Goal: Information Seeking & Learning: Learn about a topic

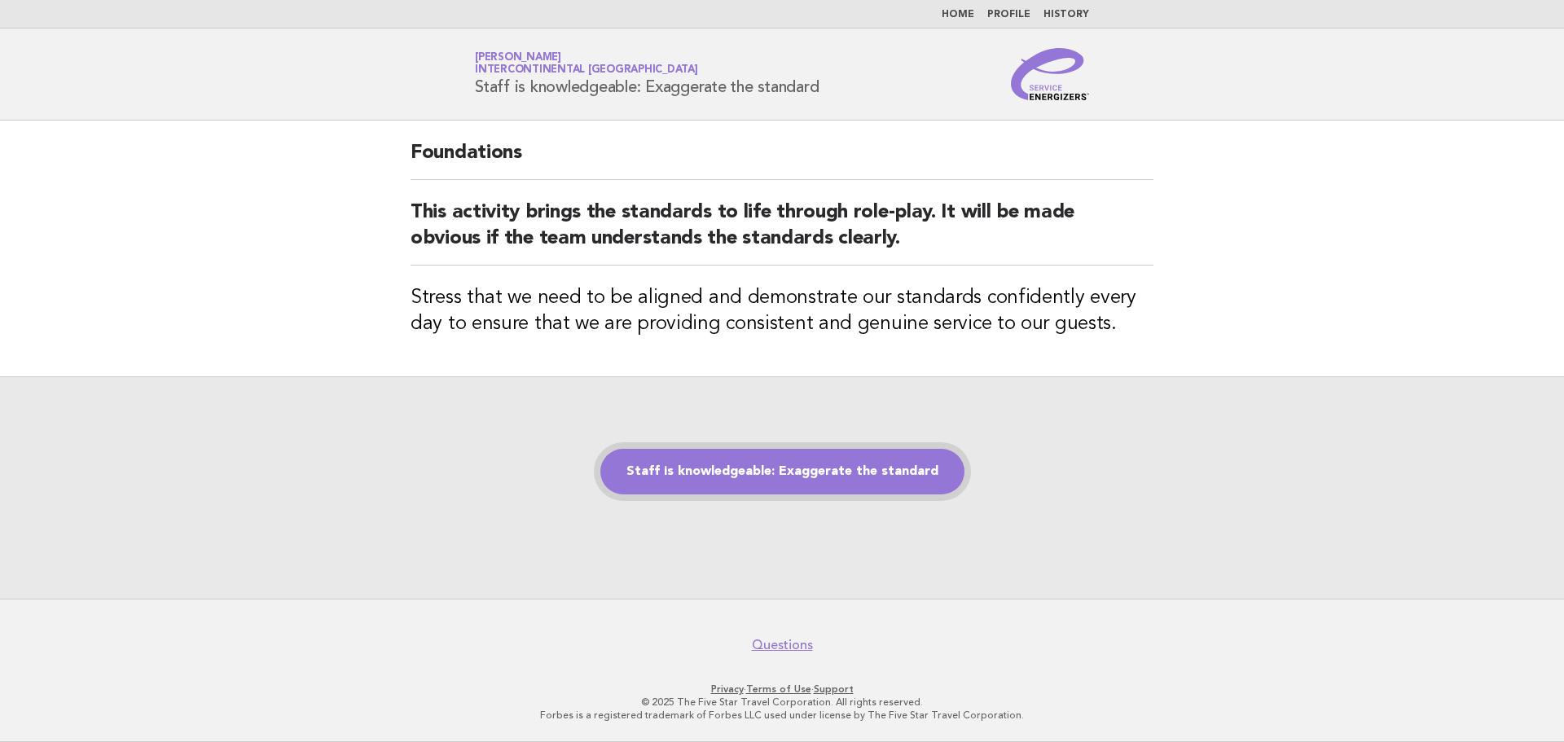
click at [900, 456] on link "Staff is knowledgeable: Exaggerate the standard" at bounding box center [782, 472] width 364 height 46
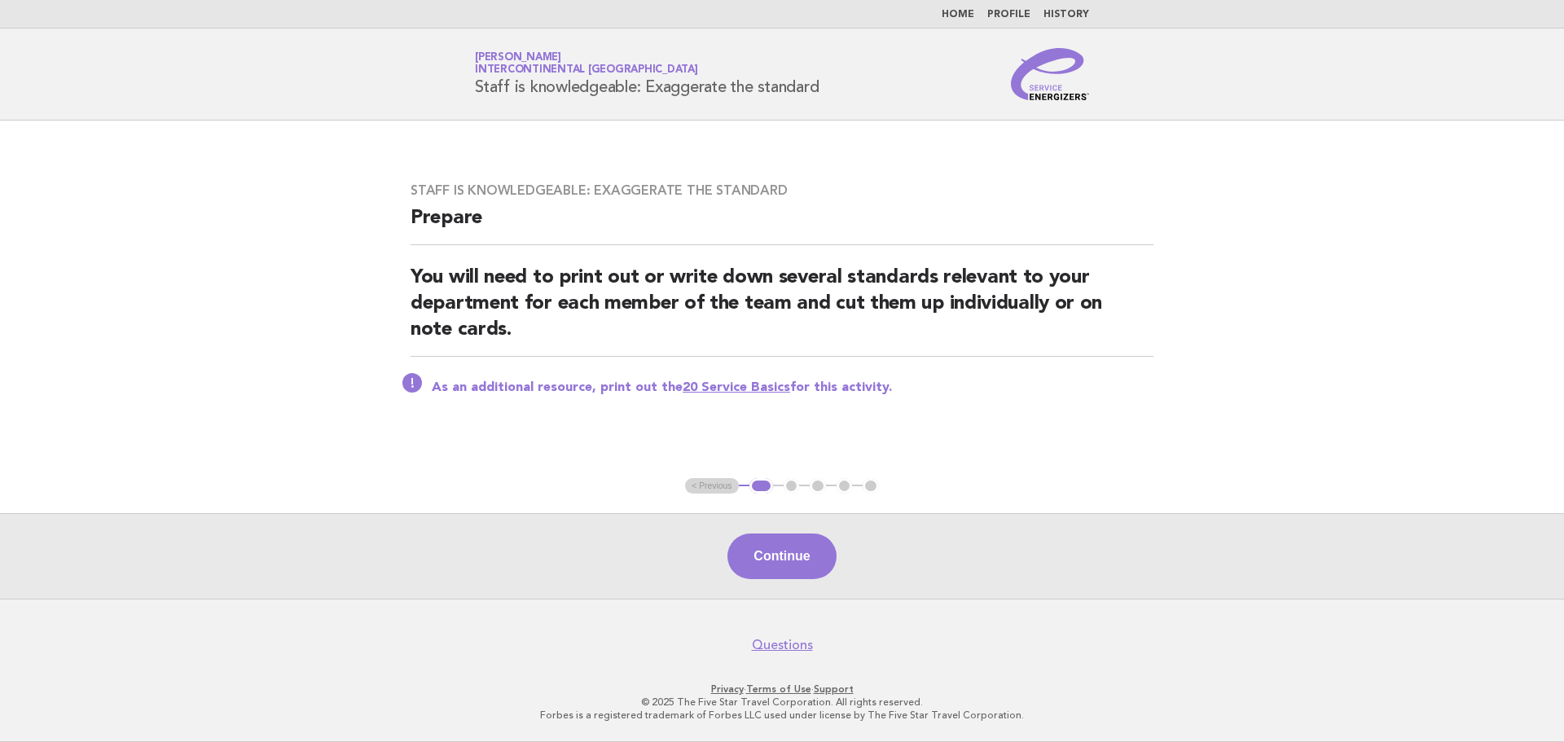
click at [751, 389] on link "20 Service Basics" at bounding box center [737, 387] width 108 height 13
click at [804, 548] on button "Continue" at bounding box center [781, 557] width 108 height 46
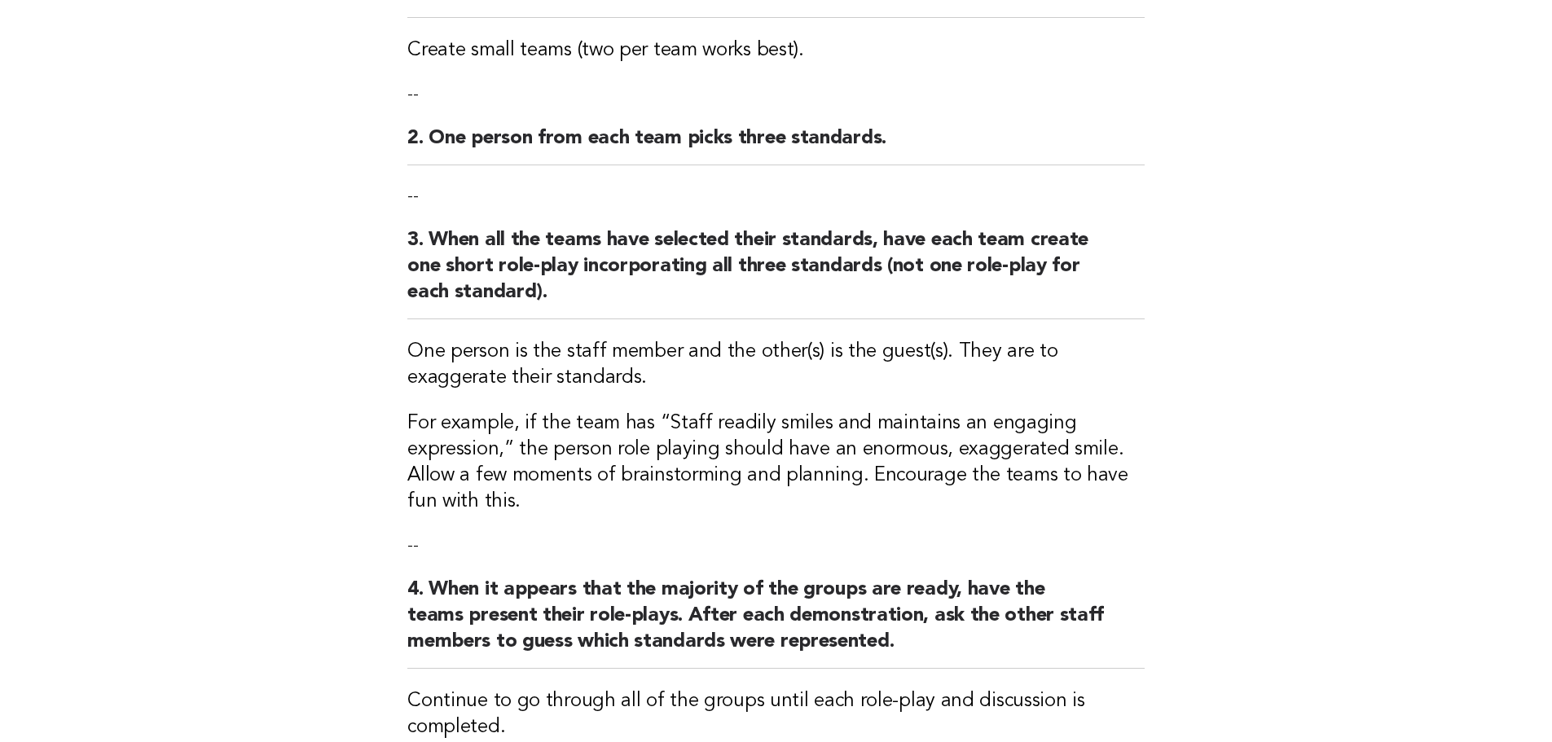
scroll to position [407, 0]
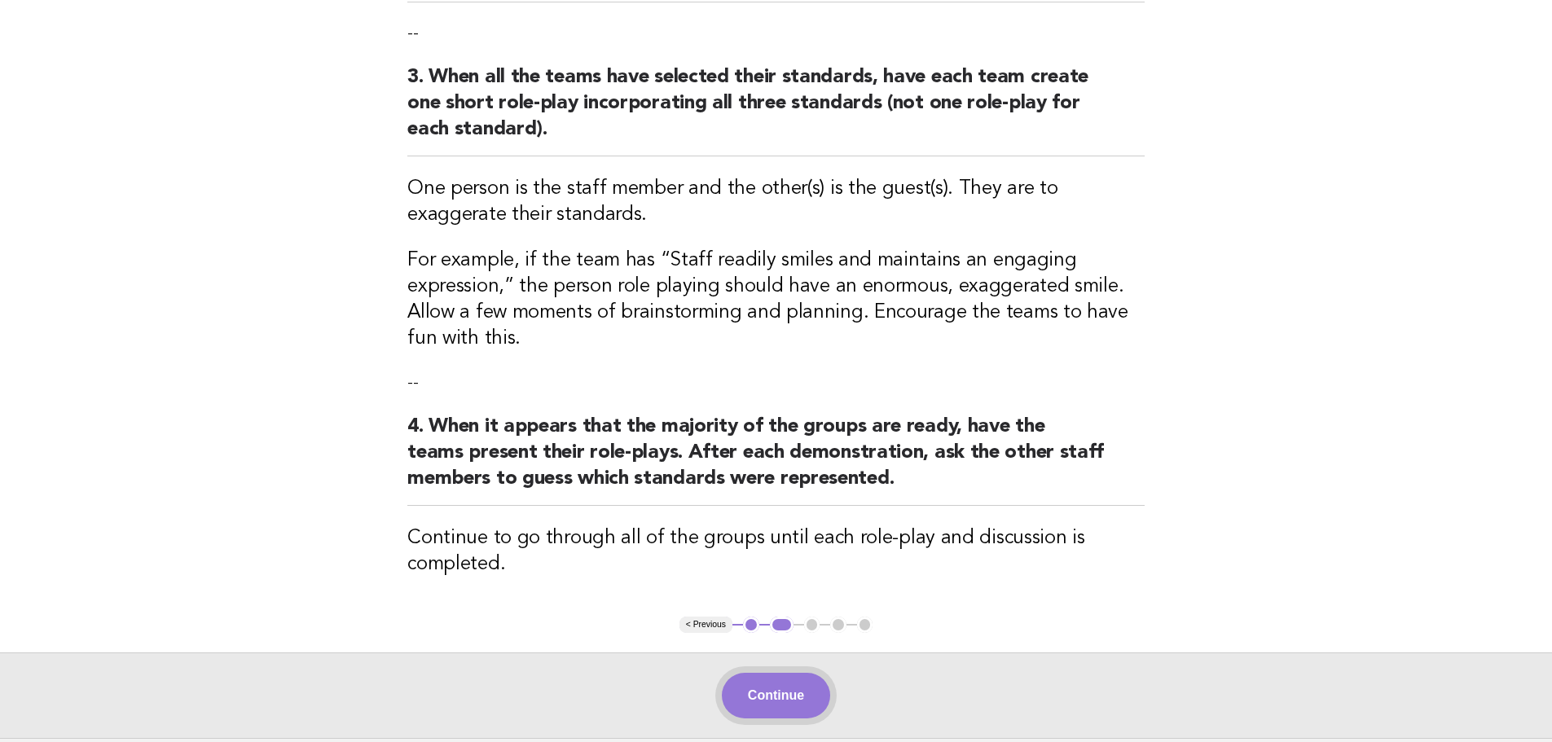
click at [814, 705] on button "Continue" at bounding box center [776, 696] width 108 height 46
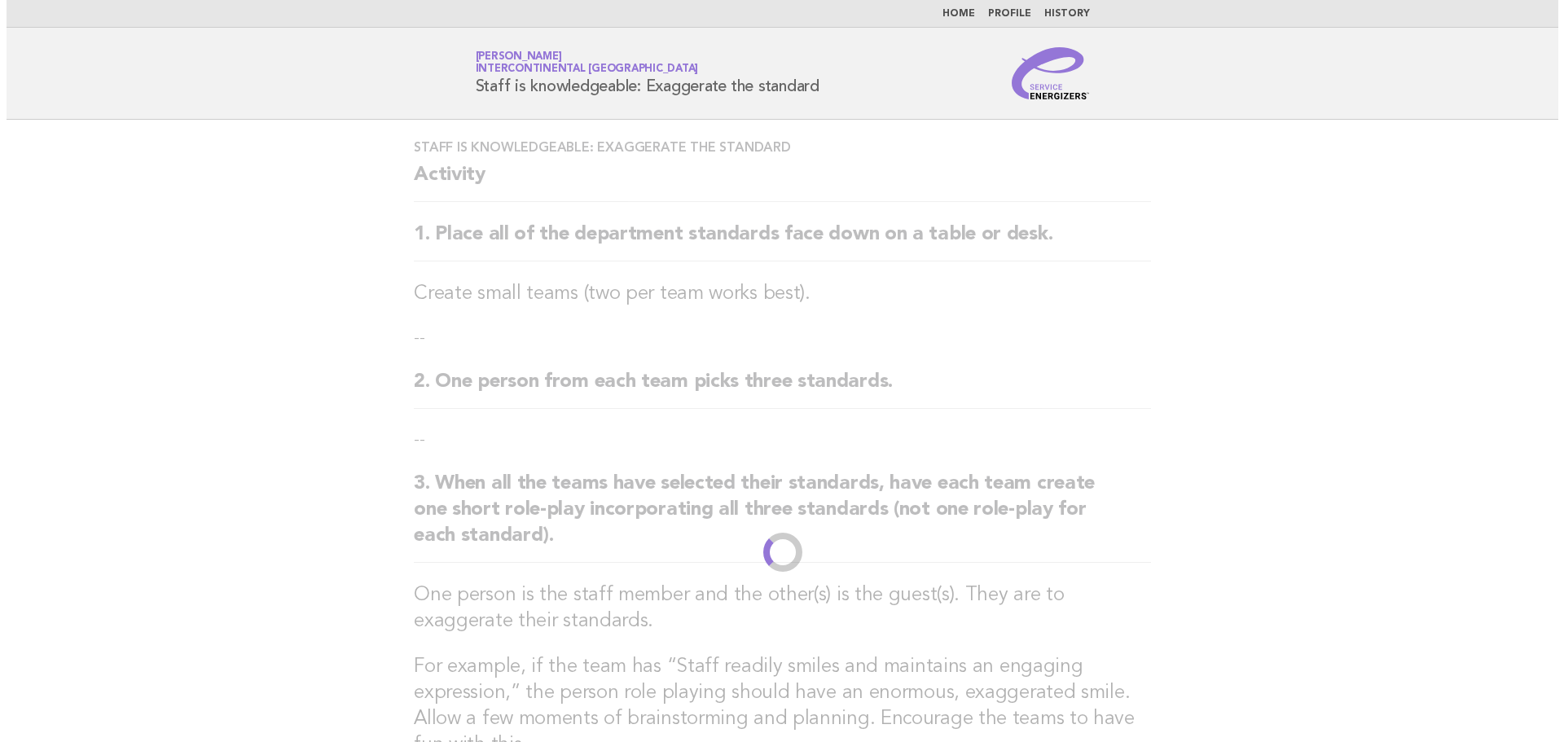
scroll to position [0, 0]
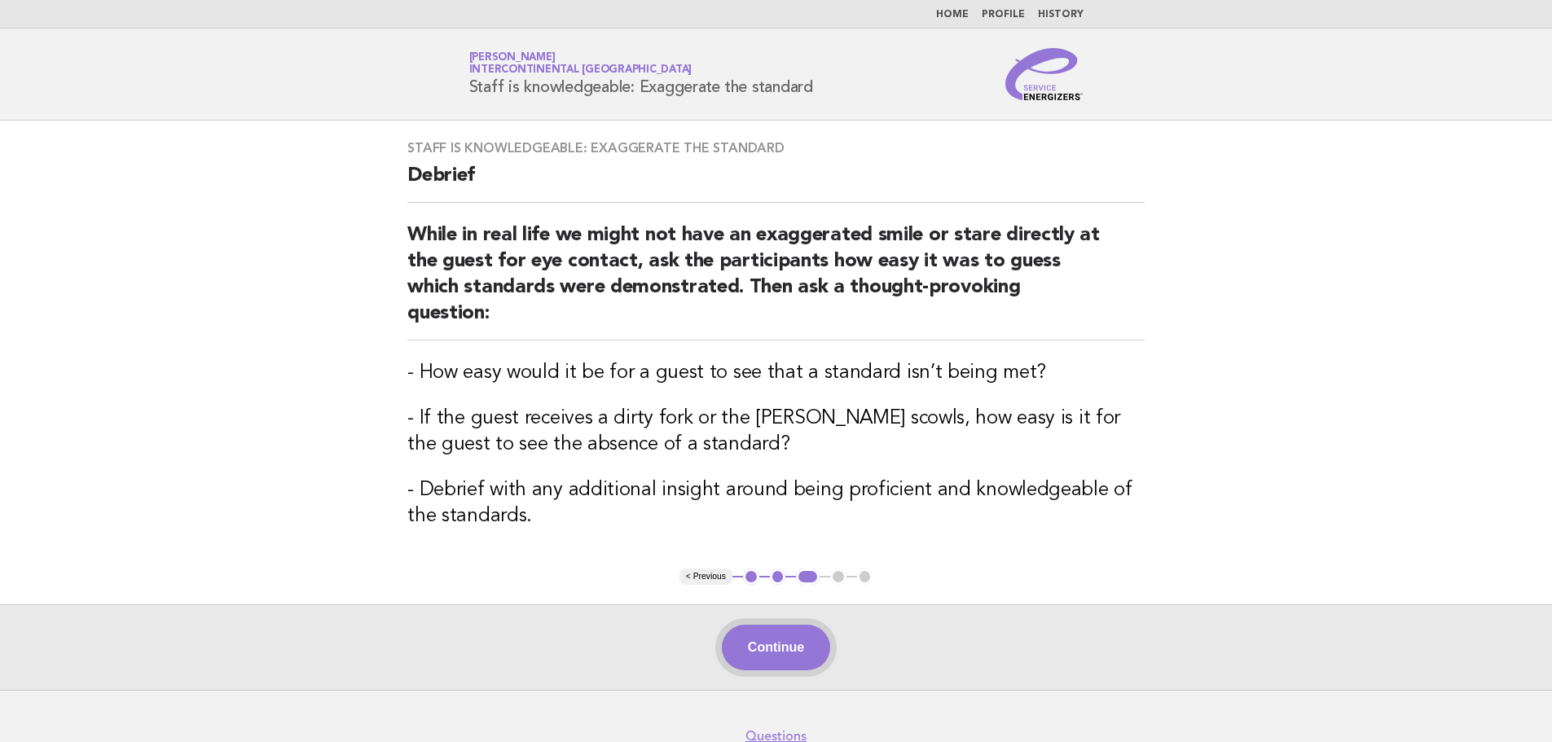
click at [812, 625] on button "Continue" at bounding box center [776, 648] width 108 height 46
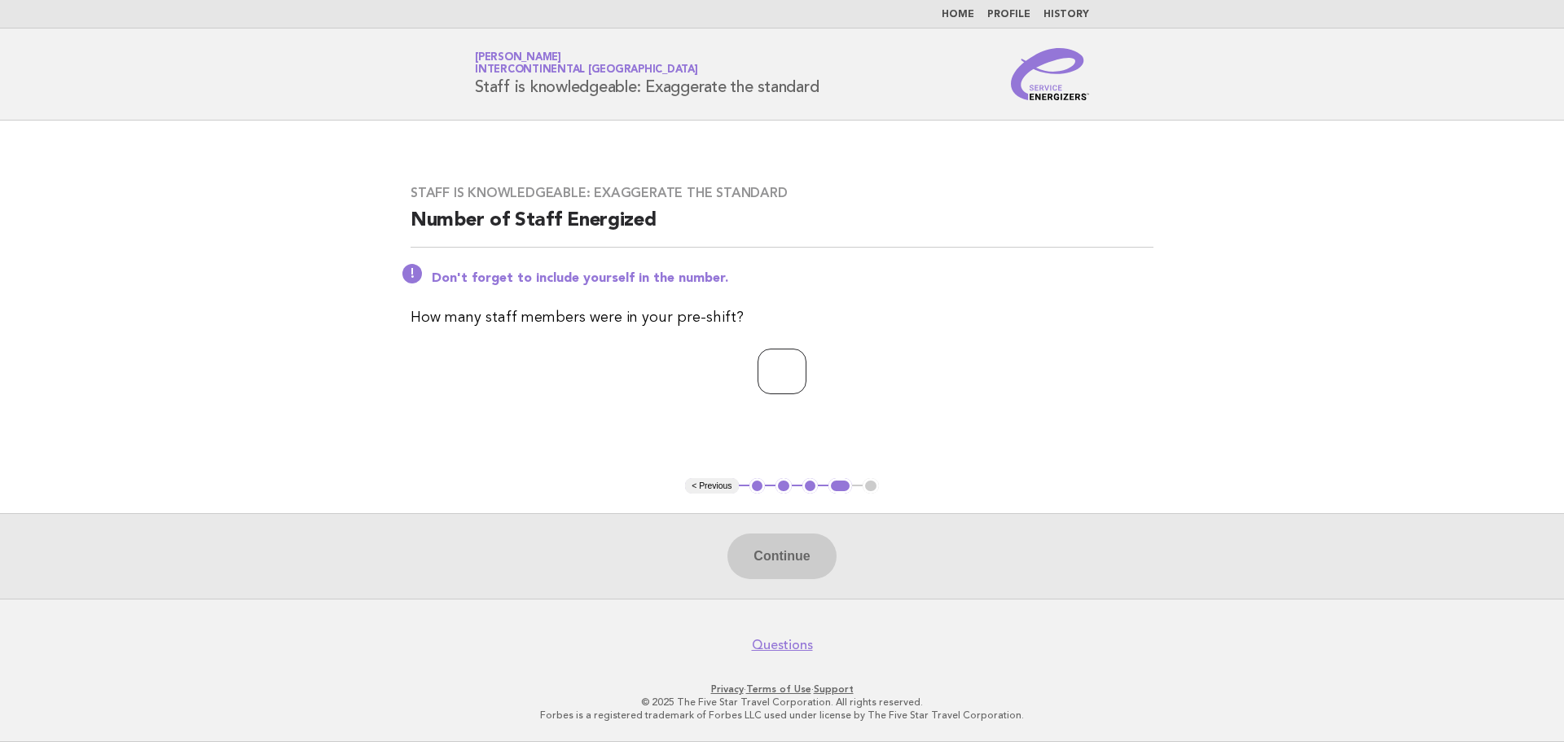
click at [802, 362] on input "number" at bounding box center [782, 372] width 49 height 46
type input "**"
click at [807, 554] on button "Continue" at bounding box center [781, 557] width 108 height 46
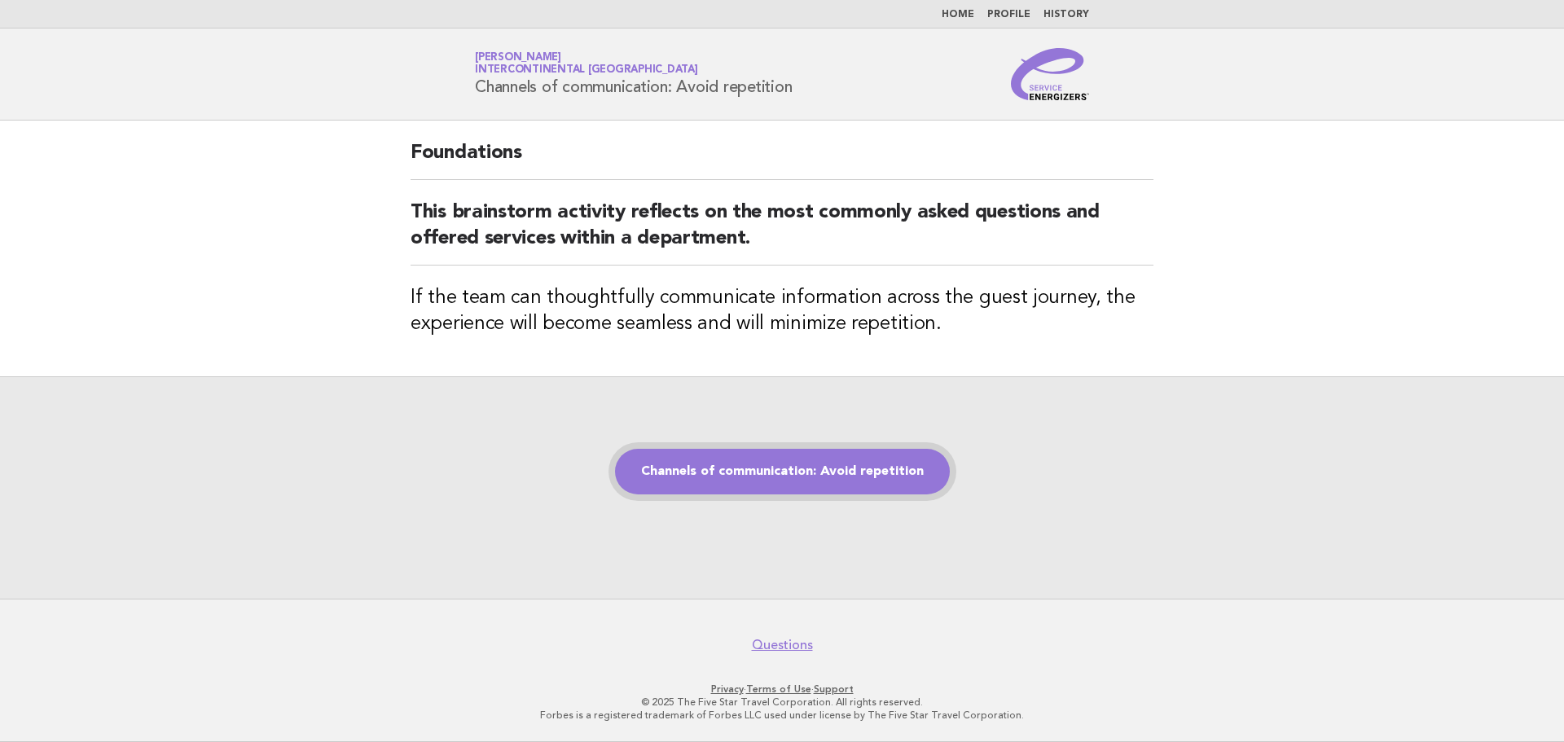
drag, startPoint x: 0, startPoint y: 0, endPoint x: 939, endPoint y: 479, distance: 1054.4
click at [939, 479] on link "Channels of communication: Avoid repetition" at bounding box center [782, 472] width 335 height 46
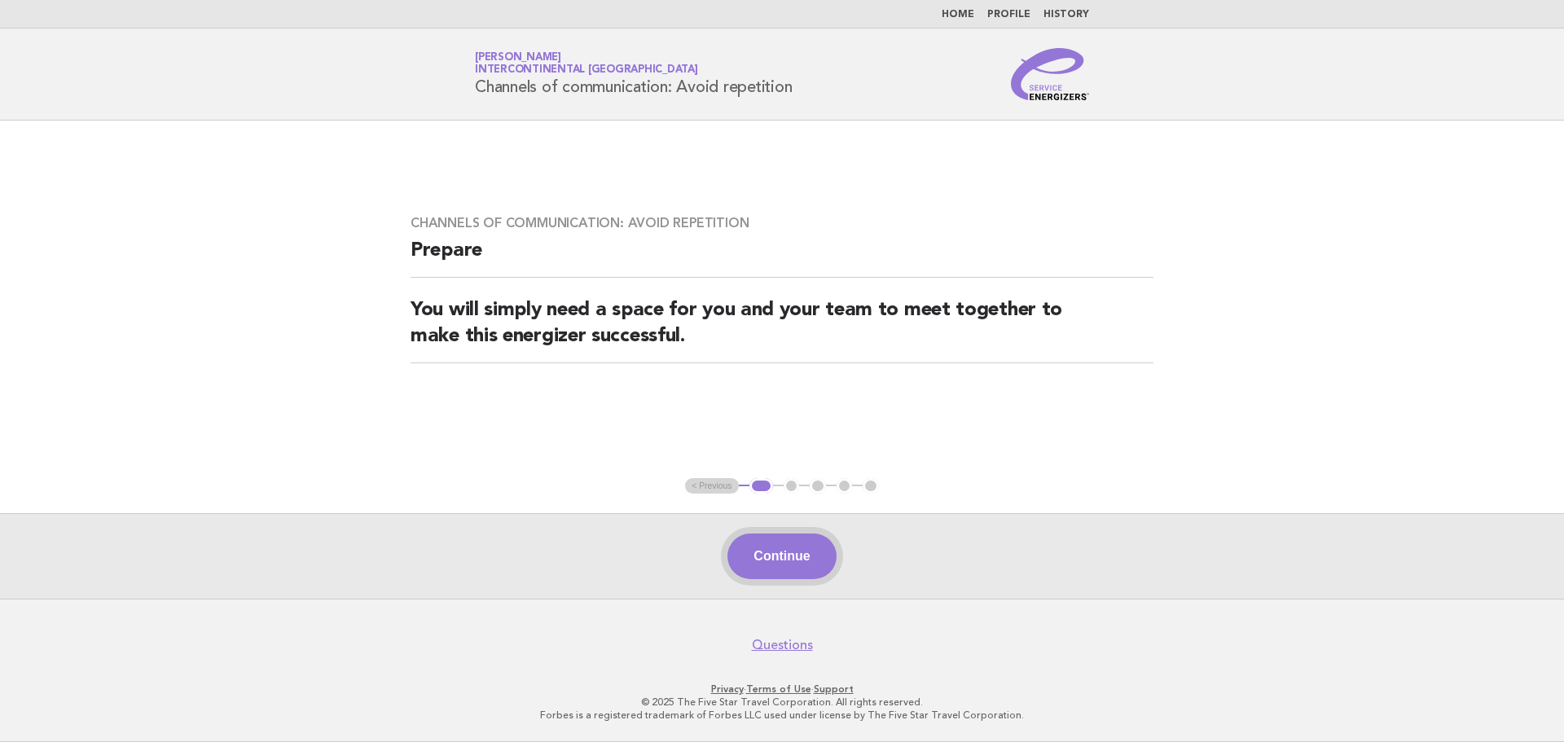
click at [814, 552] on button "Continue" at bounding box center [781, 557] width 108 height 46
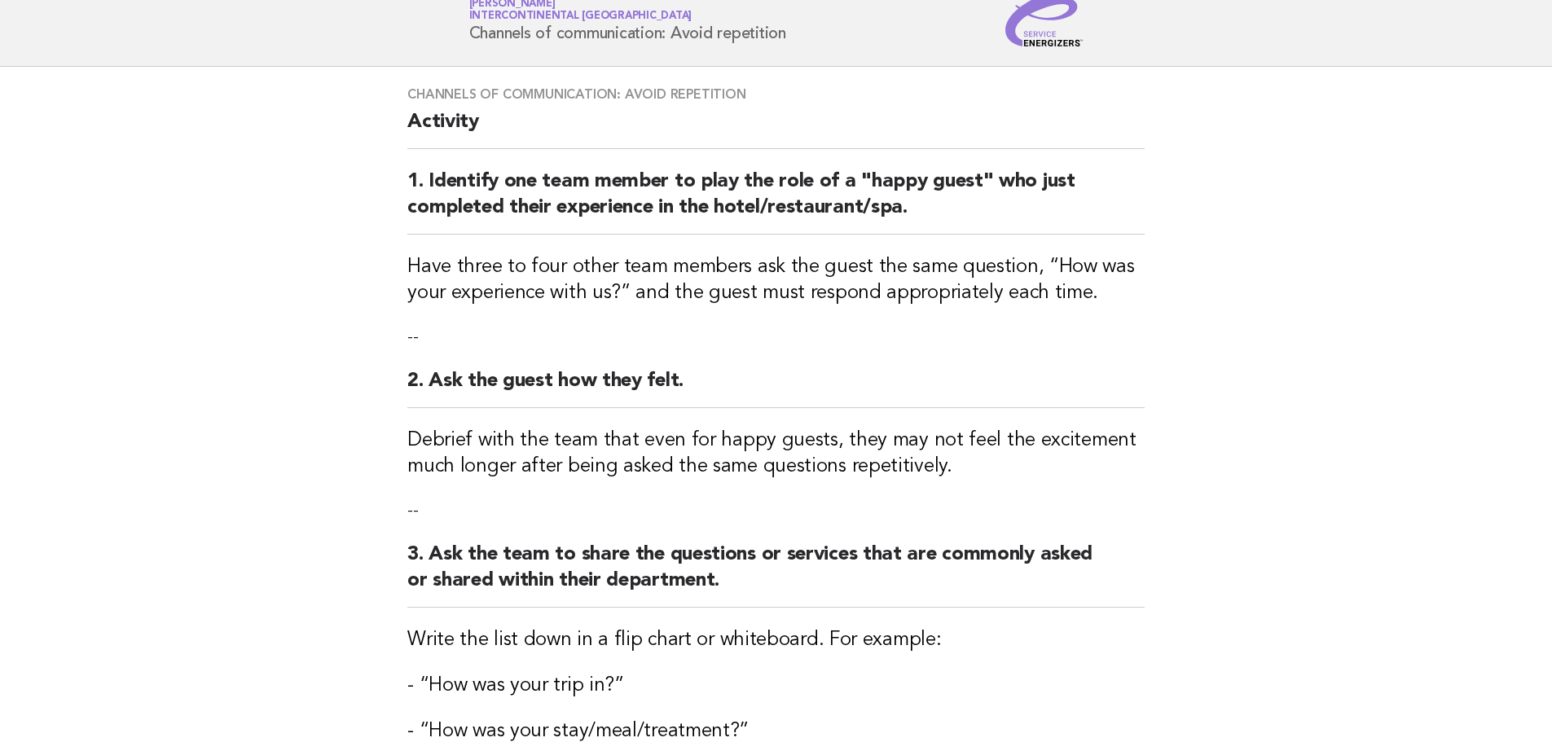
scroll to position [81, 0]
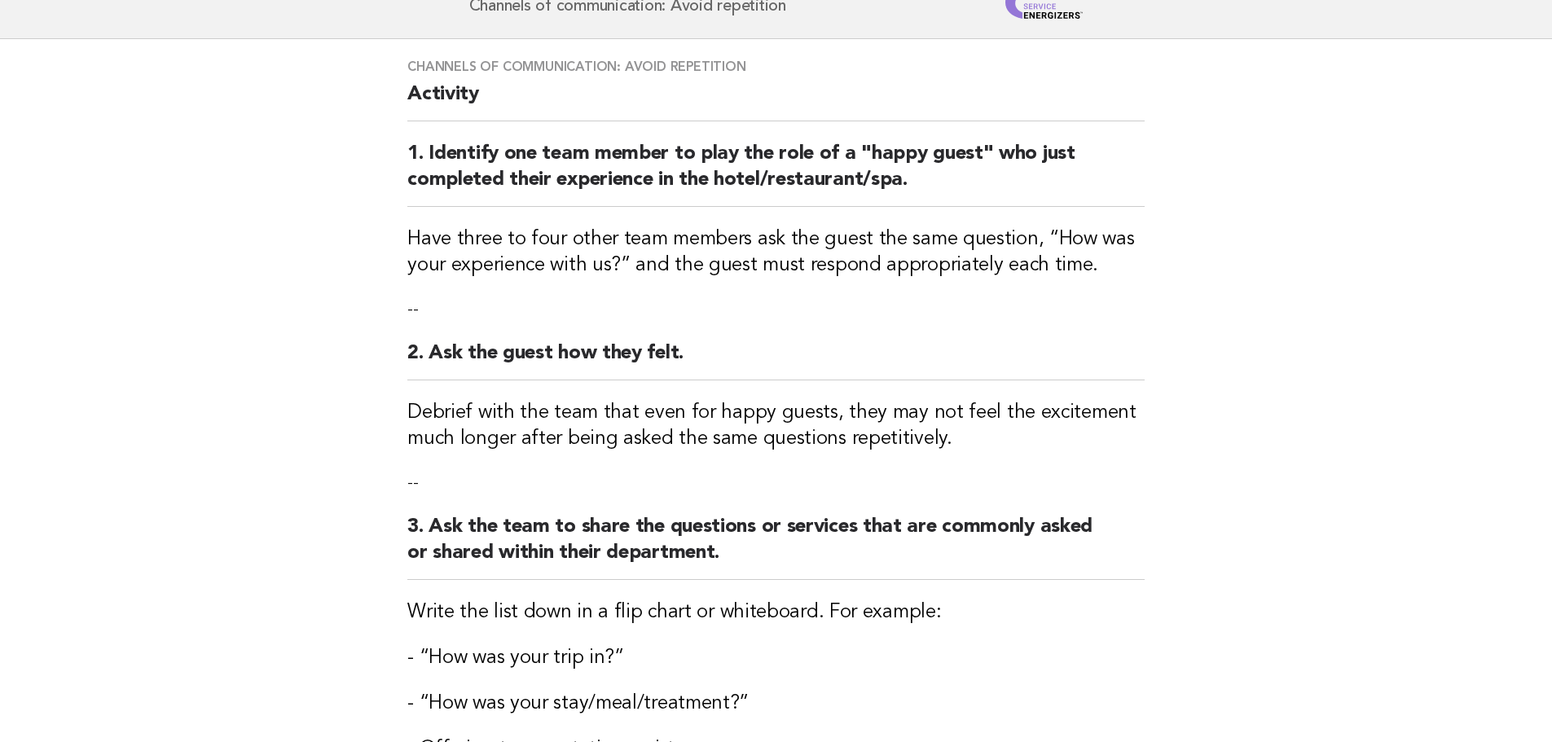
click at [1044, 624] on h3 "Write the list down in a flip chart or whiteboard. For example:" at bounding box center [775, 613] width 737 height 26
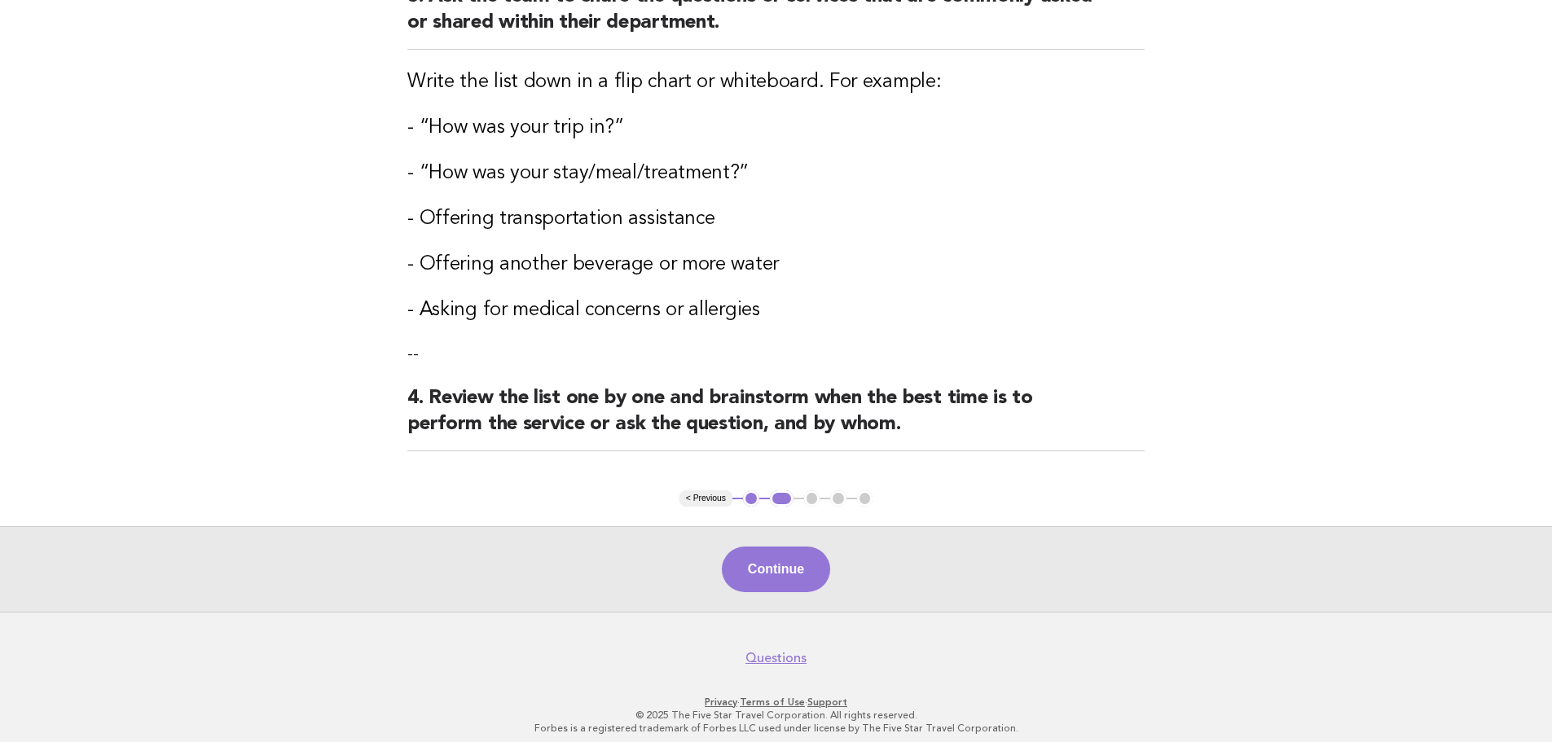
scroll to position [624, 0]
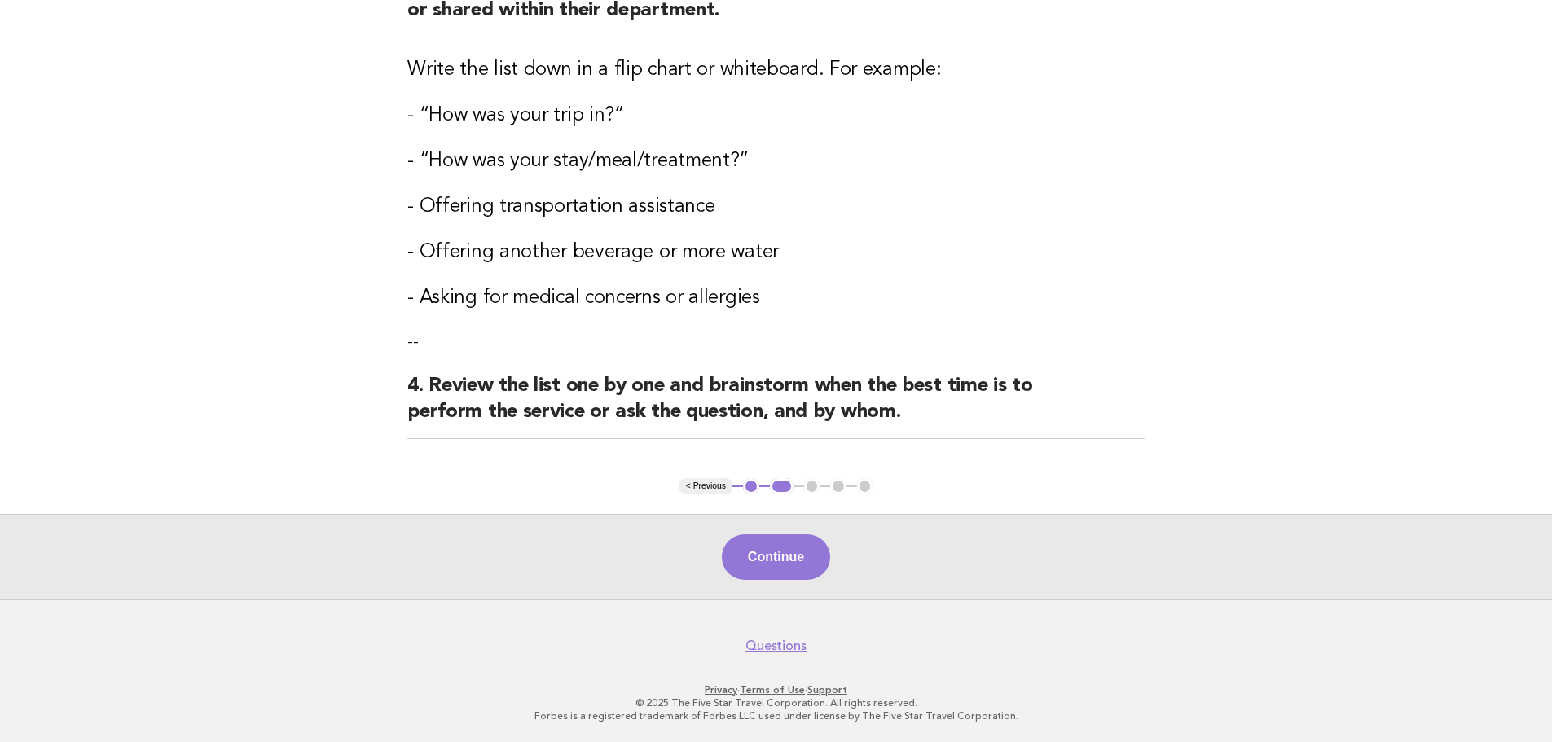
click at [768, 582] on div "Continue" at bounding box center [776, 557] width 1552 height 86
click at [811, 560] on button "Continue" at bounding box center [776, 557] width 108 height 46
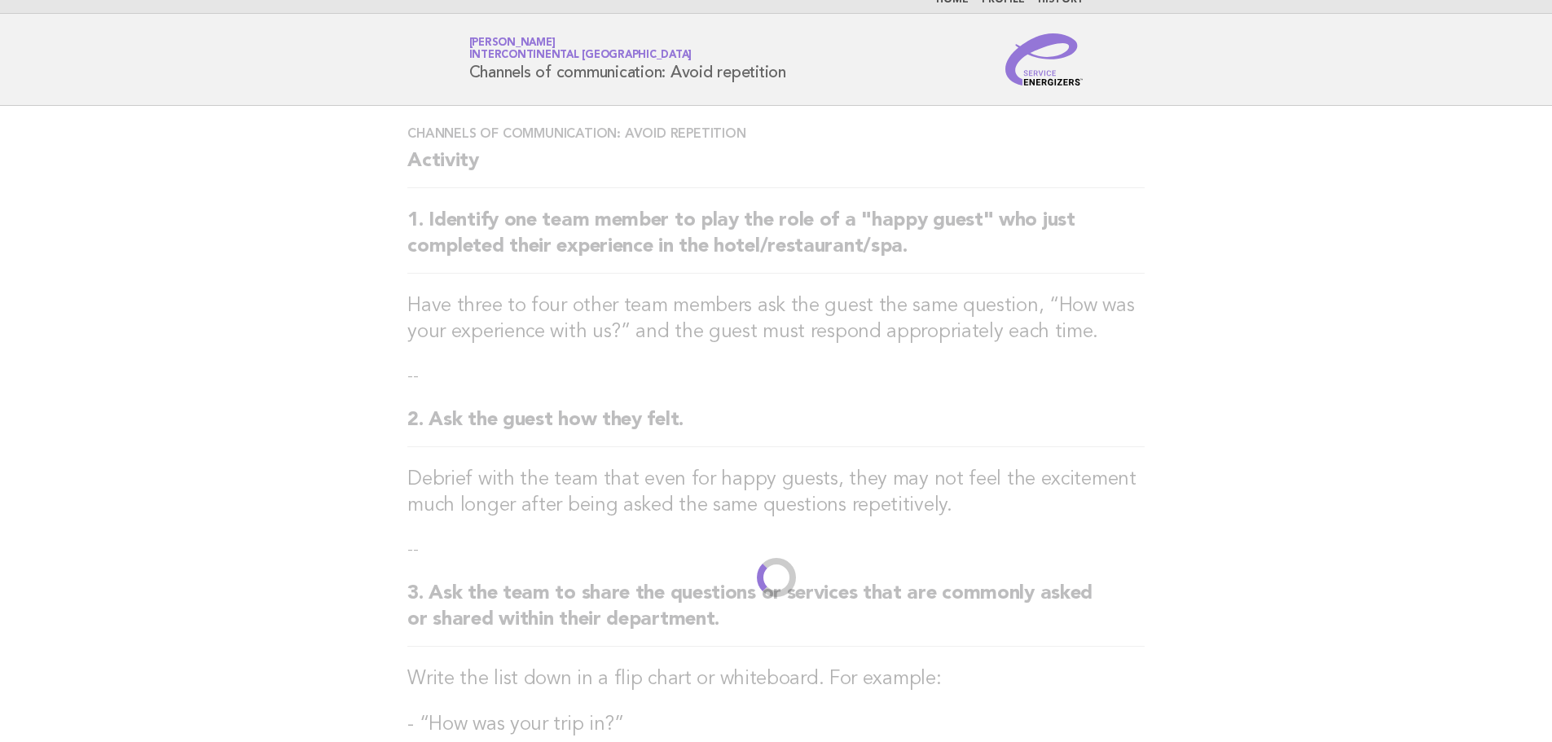
scroll to position [0, 0]
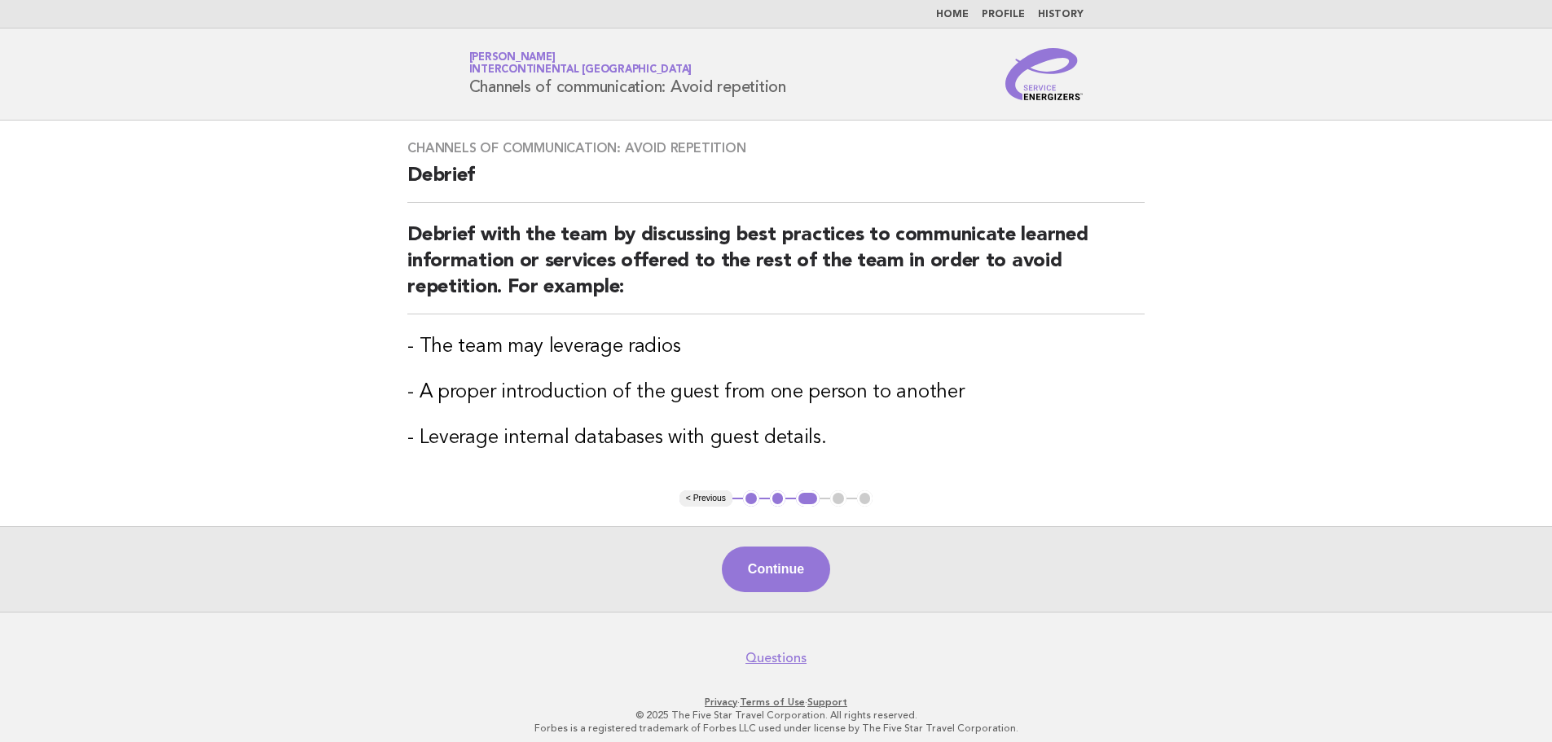
click at [811, 560] on button "Continue" at bounding box center [776, 570] width 108 height 46
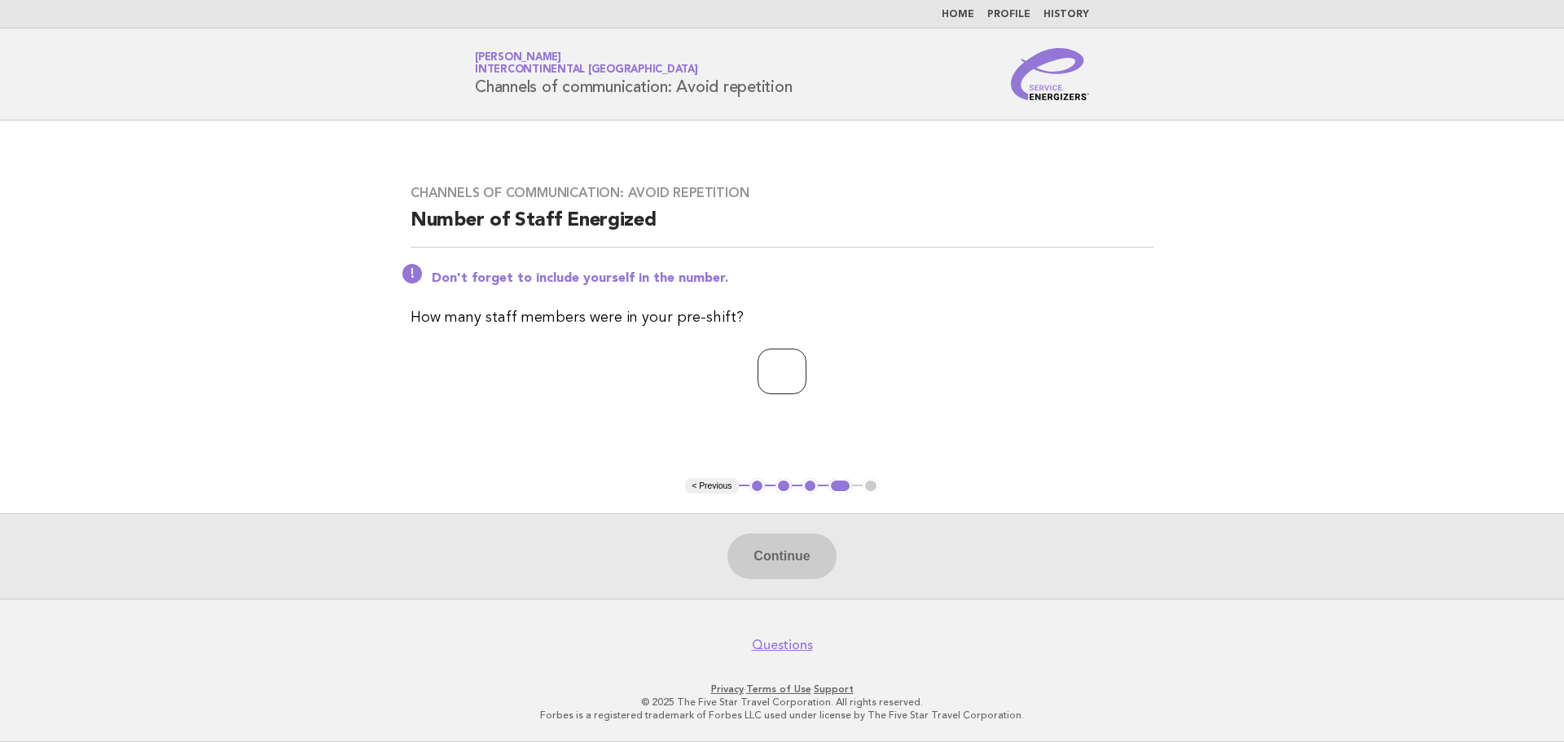
click at [759, 373] on input "number" at bounding box center [782, 372] width 49 height 46
type input "**"
click at [759, 556] on button "Continue" at bounding box center [781, 557] width 108 height 46
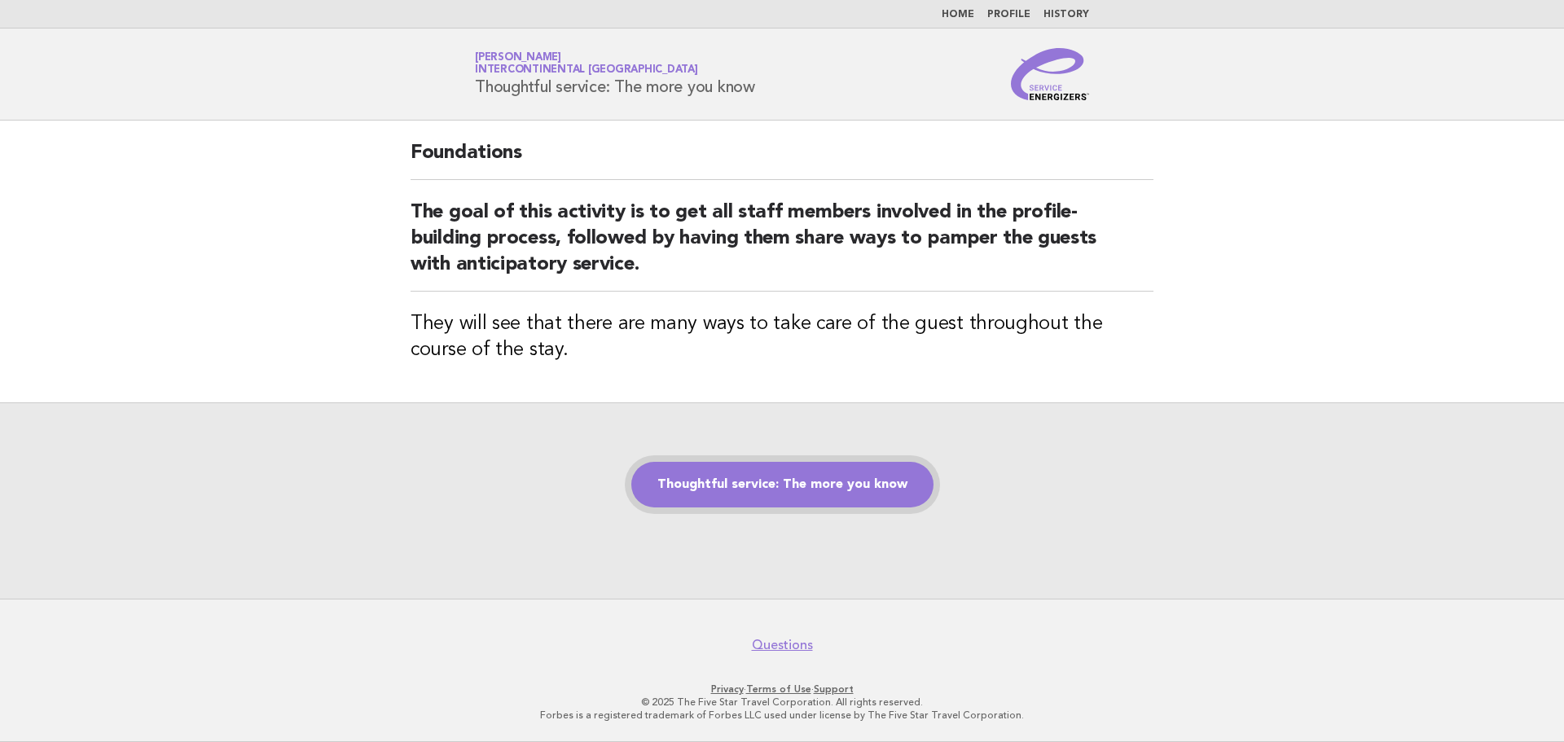
click at [805, 492] on link "Thoughtful service: The more you know" at bounding box center [782, 485] width 302 height 46
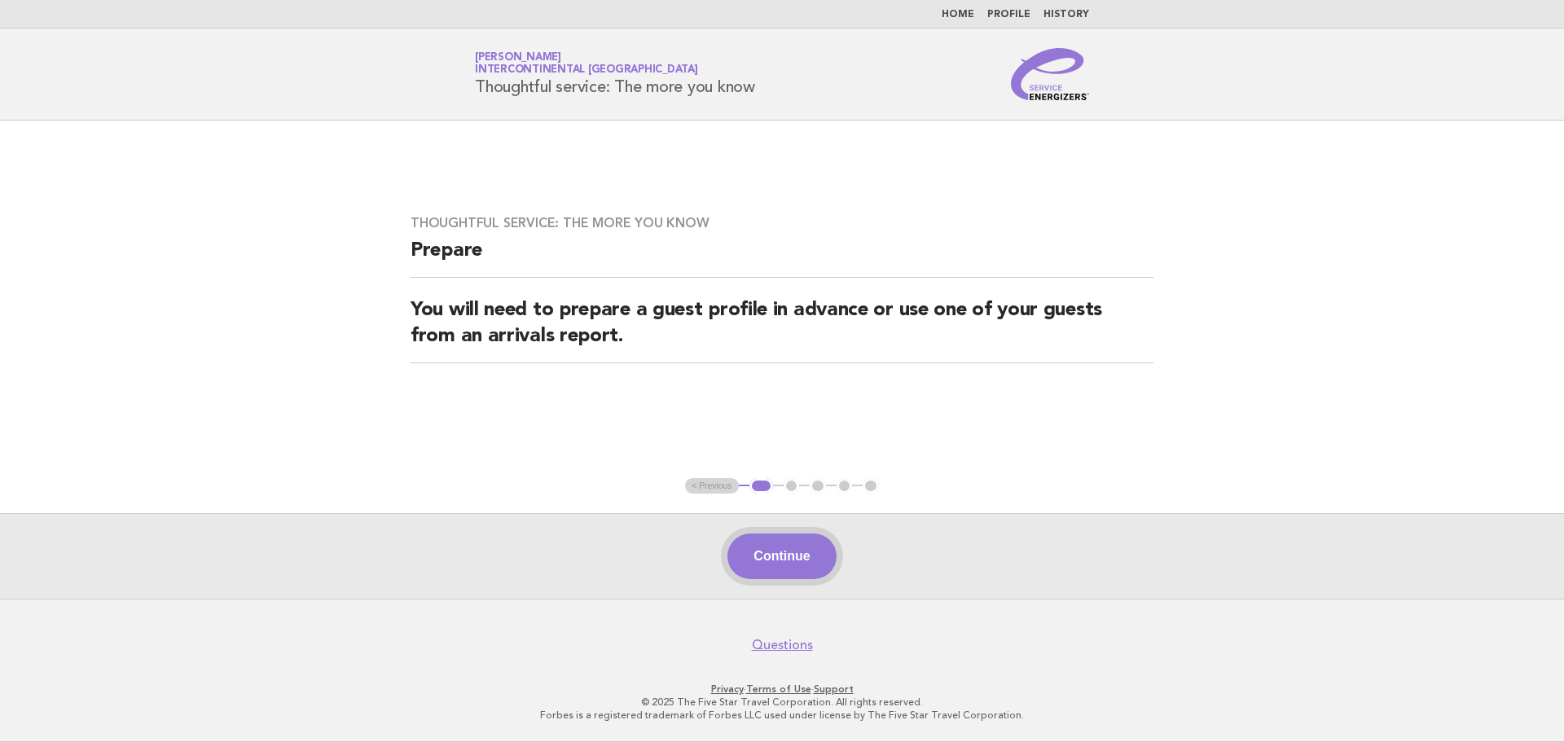
click at [797, 561] on button "Continue" at bounding box center [781, 557] width 108 height 46
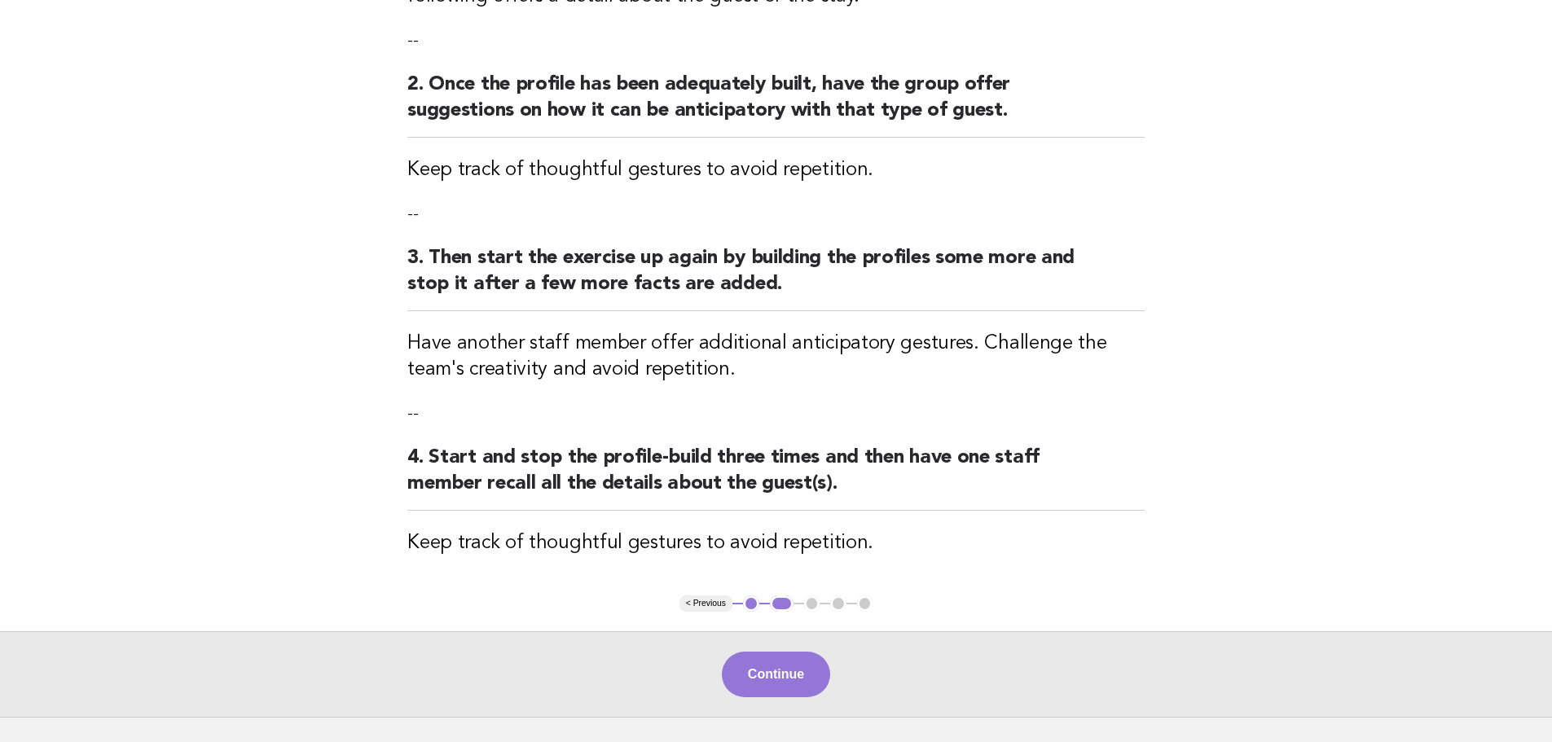
scroll to position [326, 0]
click at [780, 672] on button "Continue" at bounding box center [776, 673] width 108 height 46
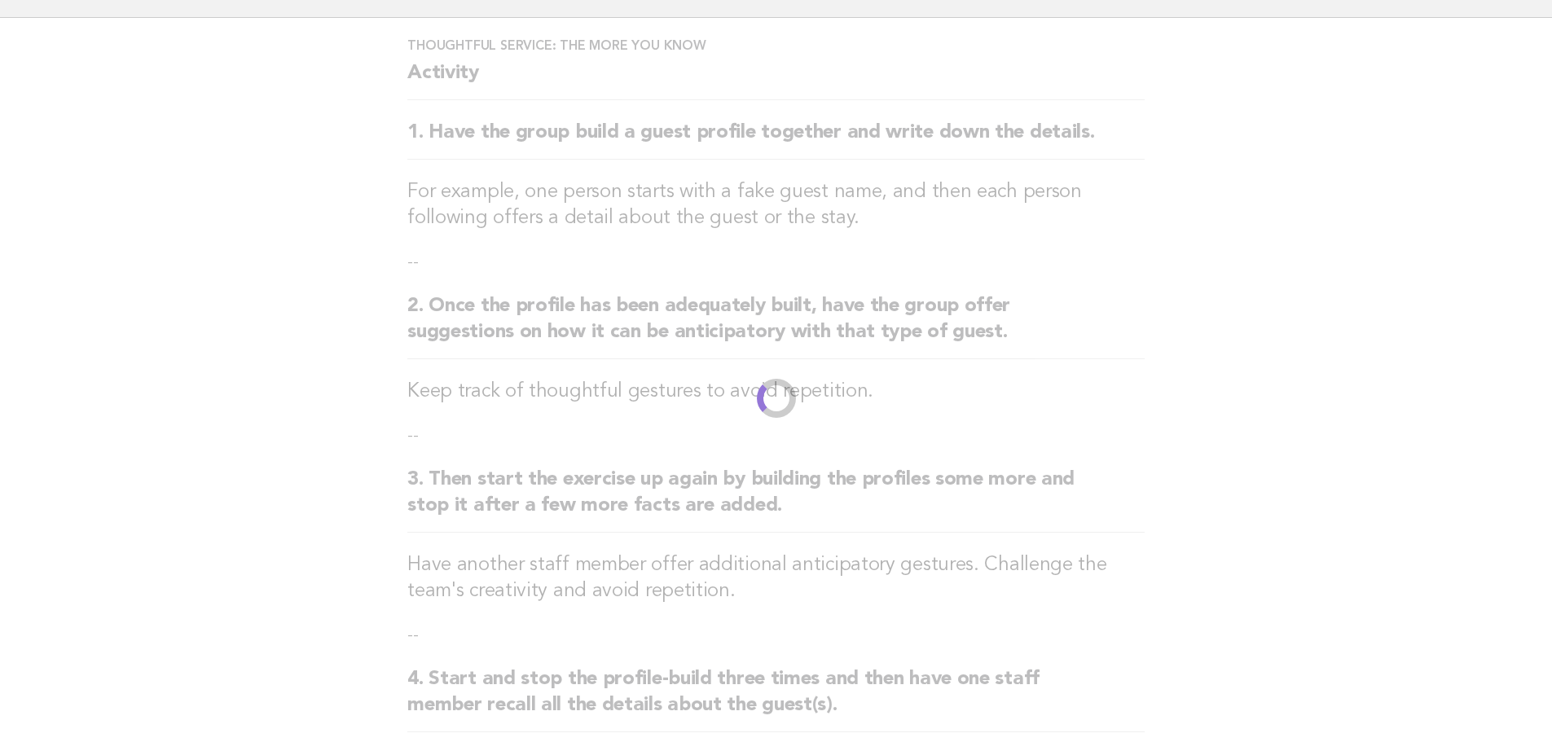
scroll to position [0, 0]
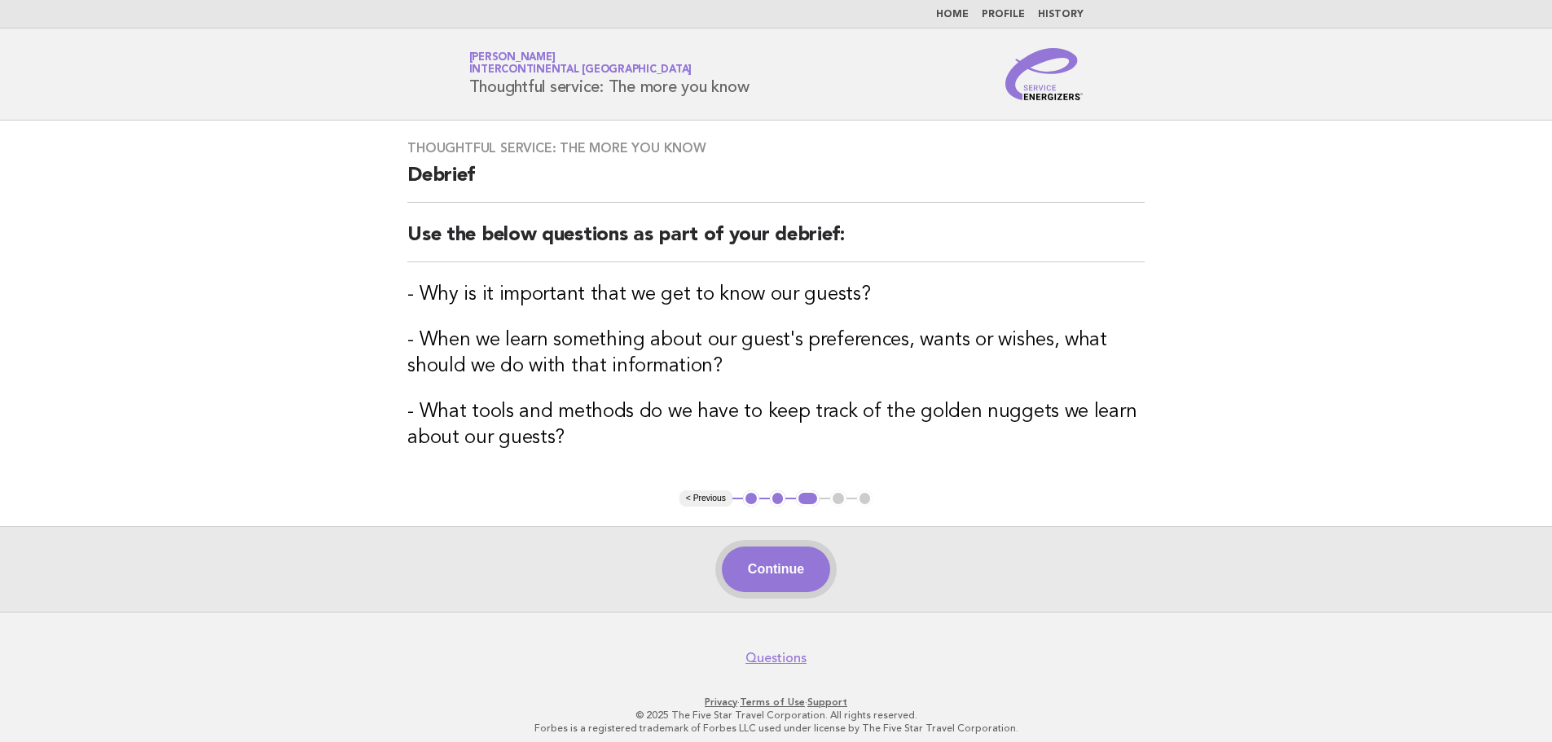
click at [797, 552] on button "Continue" at bounding box center [776, 570] width 108 height 46
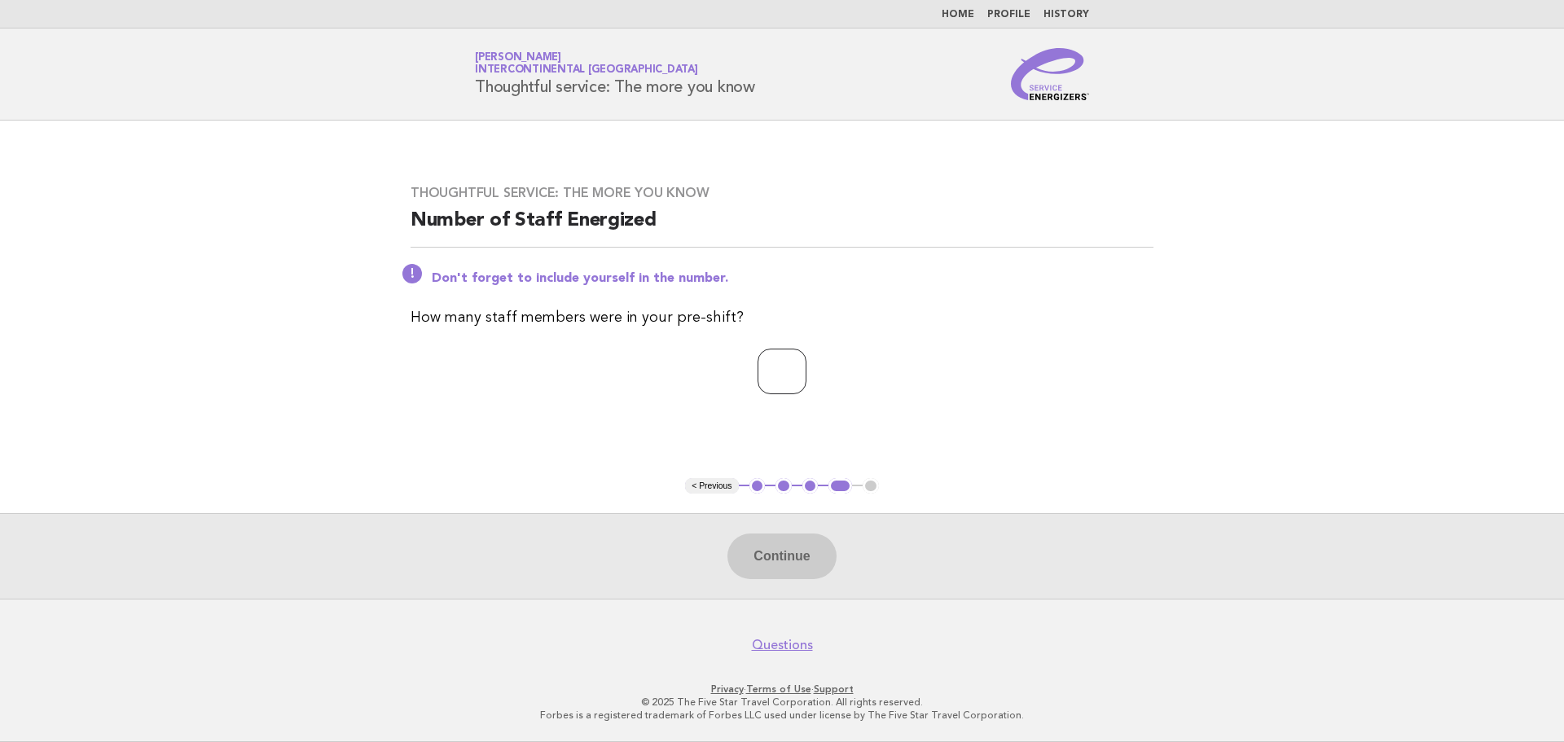
click at [784, 381] on input "number" at bounding box center [782, 372] width 49 height 46
type input "**"
click at [767, 569] on button "Continue" at bounding box center [781, 557] width 108 height 46
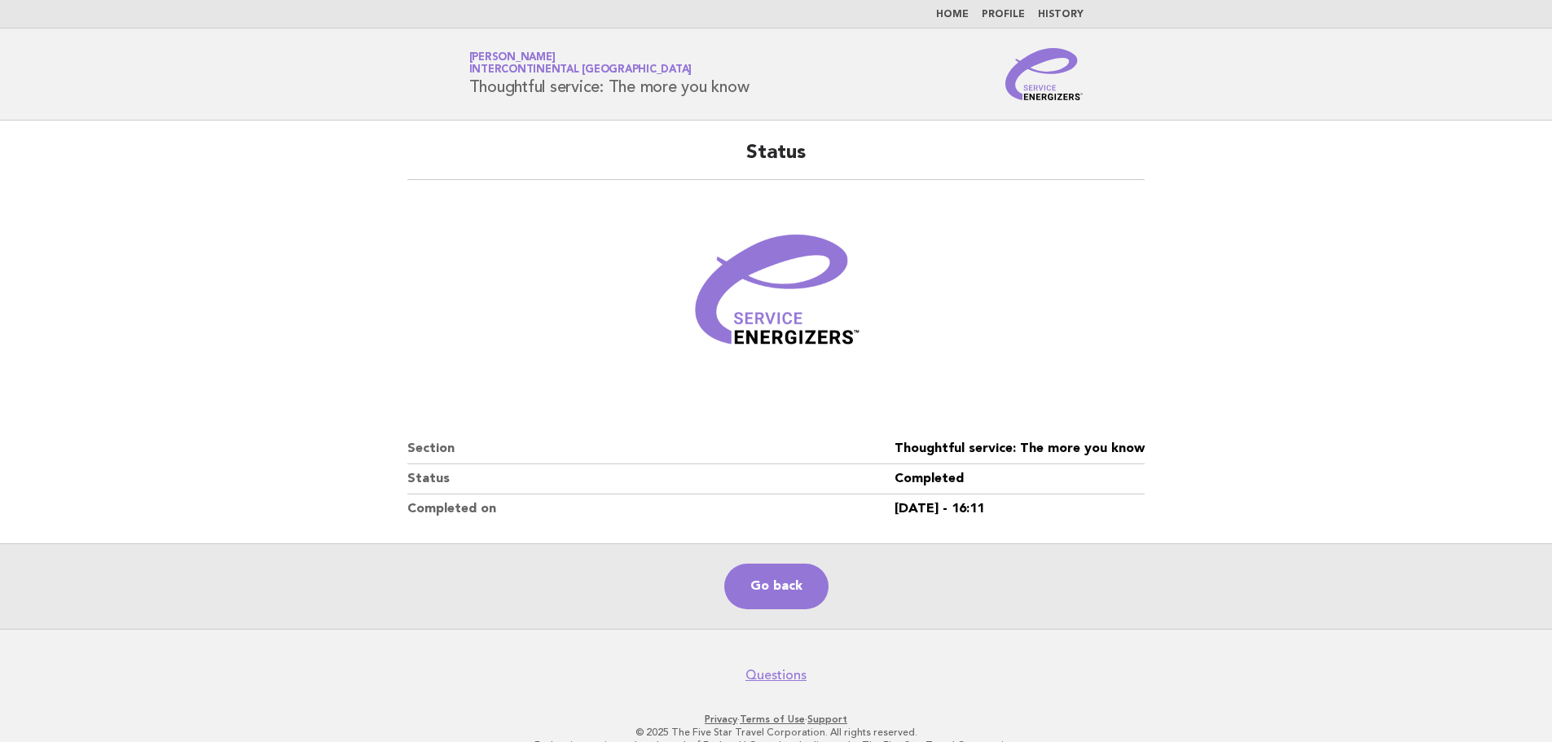
click at [1070, 7] on nav "Home Profile History" at bounding box center [776, 14] width 1552 height 29
click at [1073, 12] on link "History" at bounding box center [1061, 15] width 46 height 10
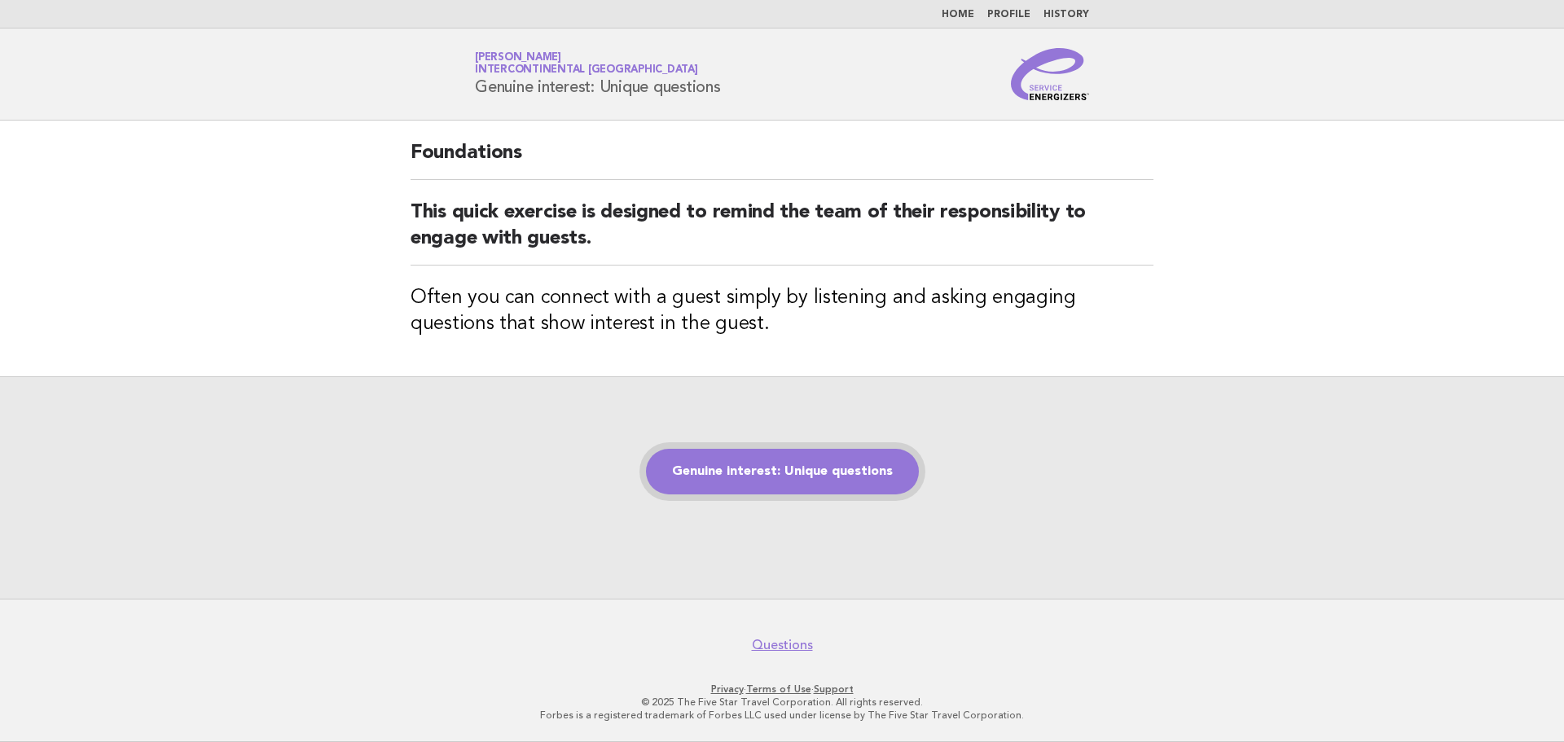
click at [815, 473] on link "Genuine interest: Unique questions" at bounding box center [782, 472] width 273 height 46
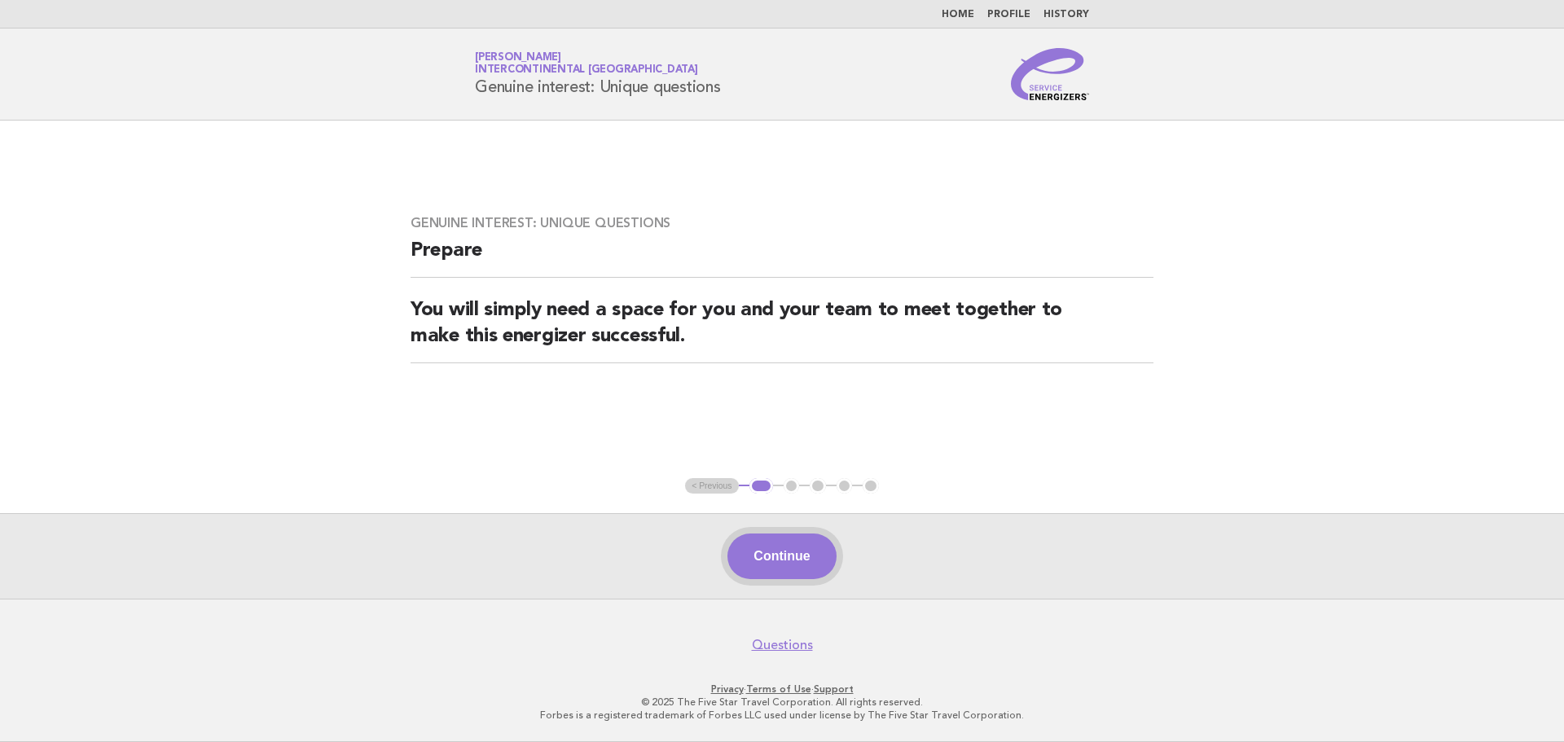
click at [824, 552] on button "Continue" at bounding box center [781, 557] width 108 height 46
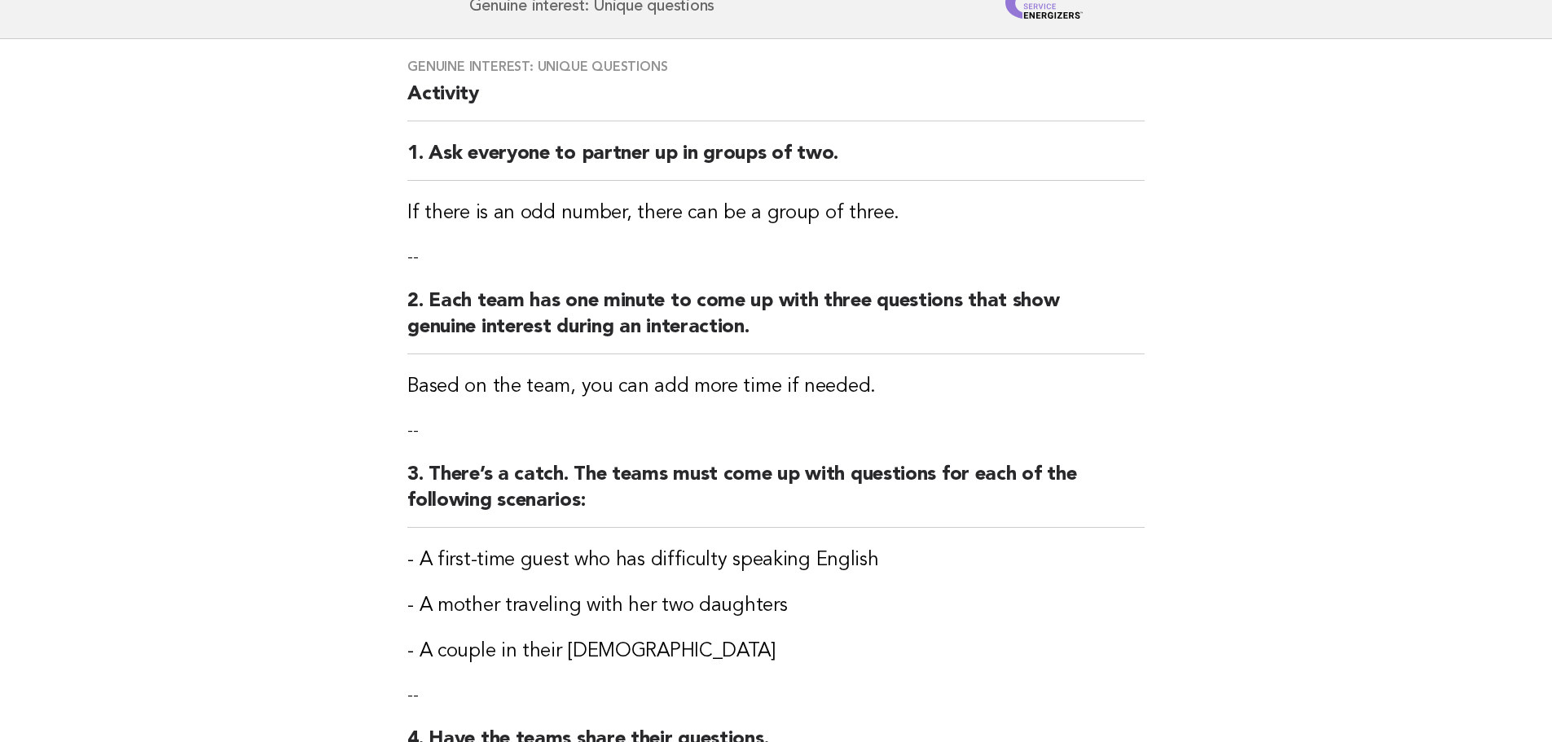
scroll to position [163, 0]
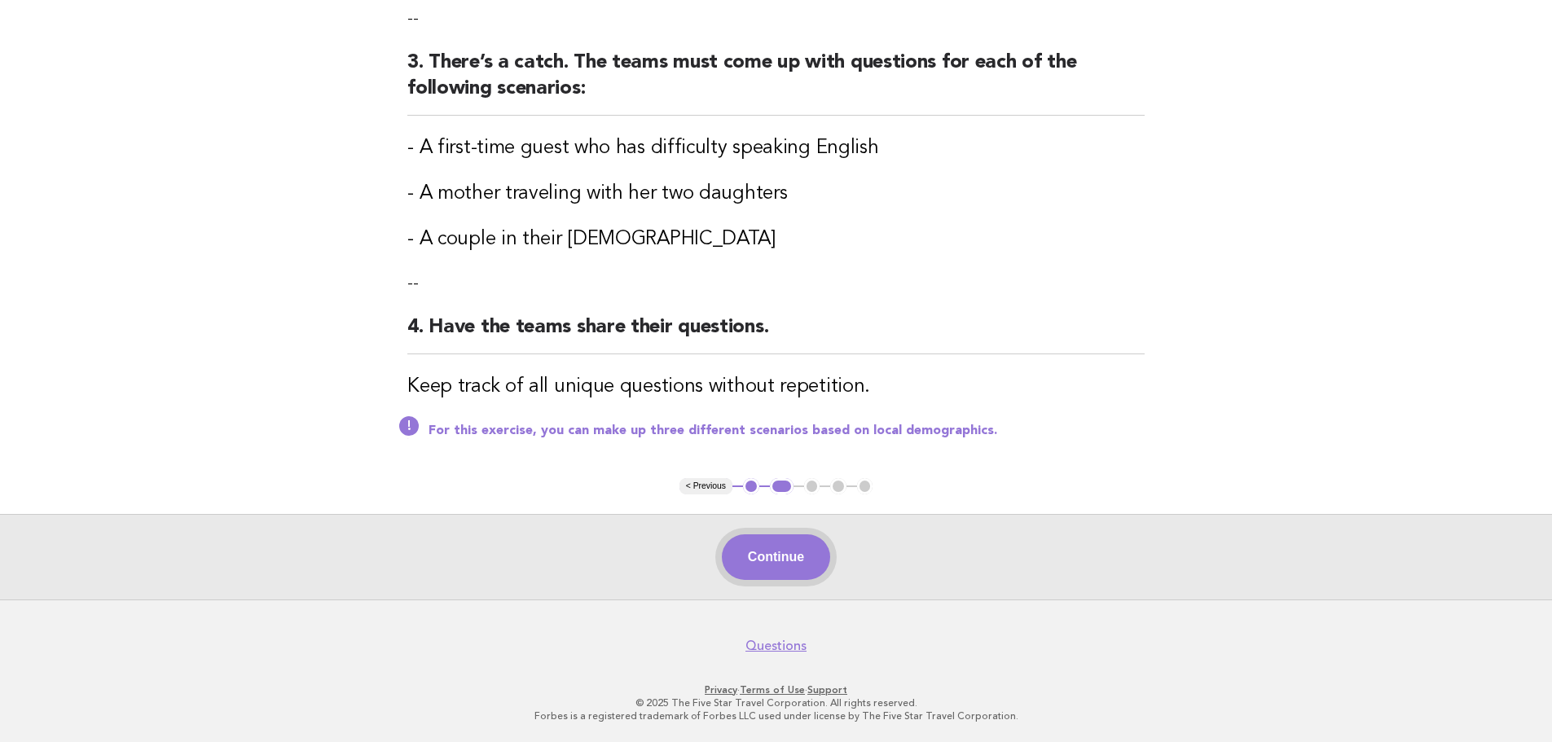
click at [806, 559] on button "Continue" at bounding box center [776, 557] width 108 height 46
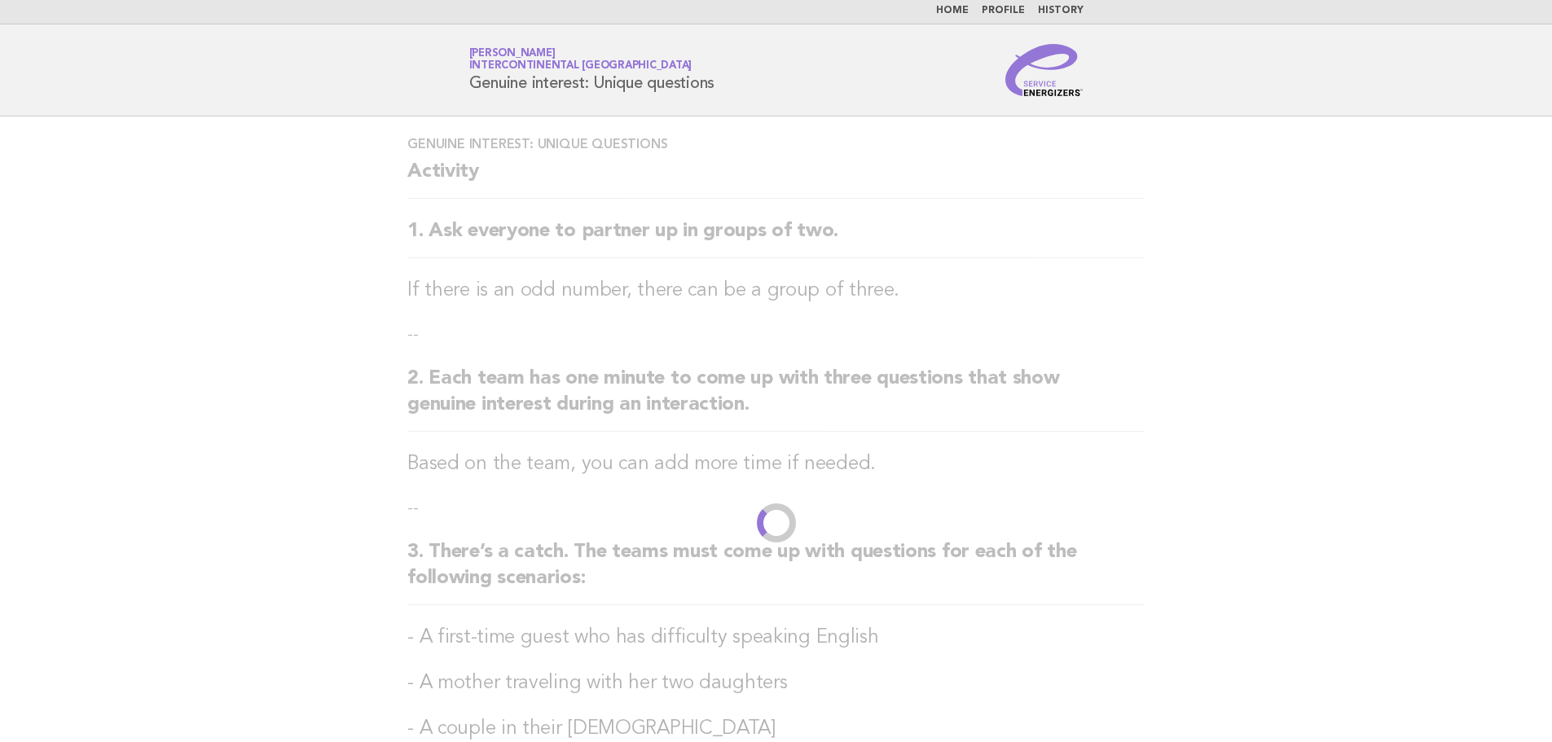
scroll to position [0, 0]
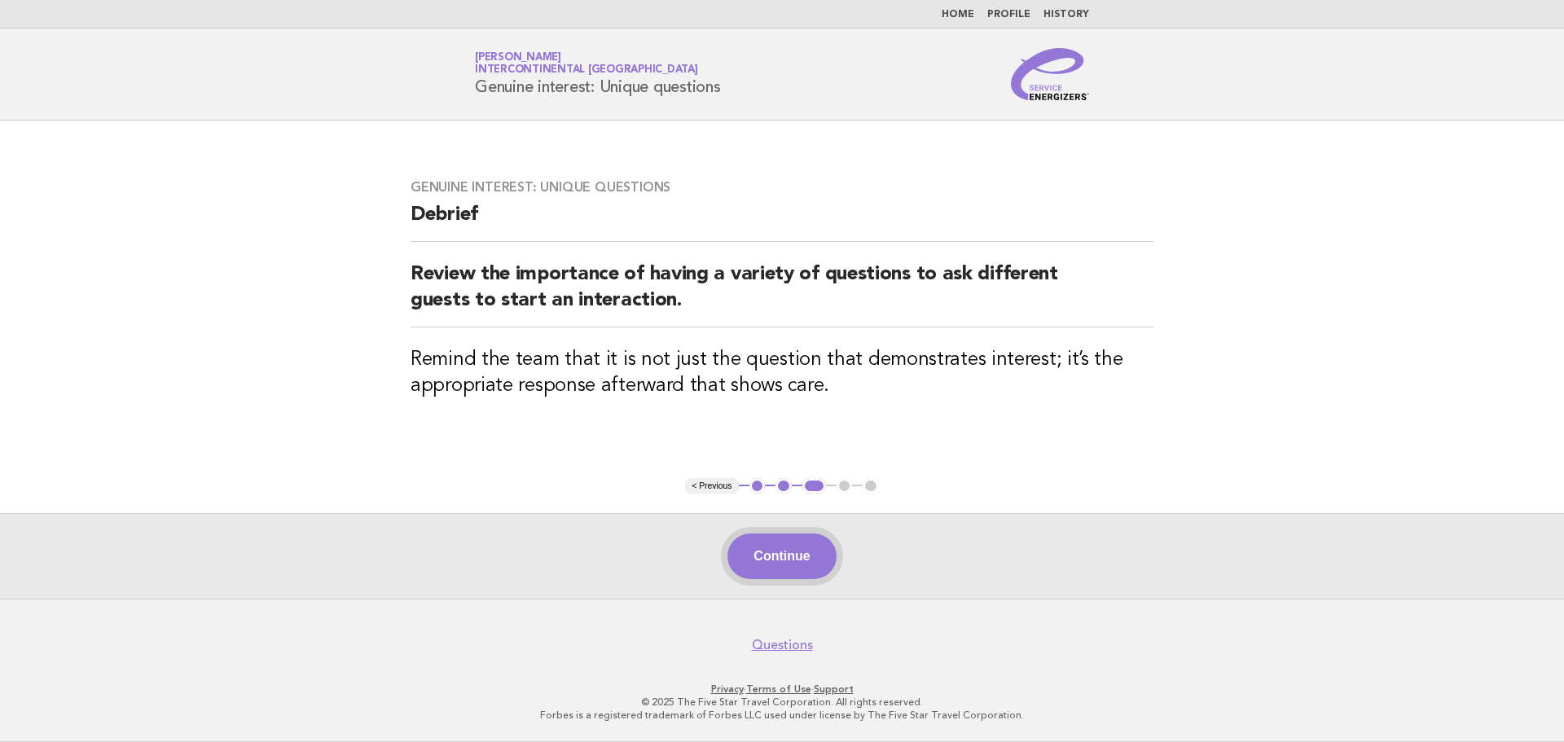
click at [809, 556] on button "Continue" at bounding box center [781, 557] width 108 height 46
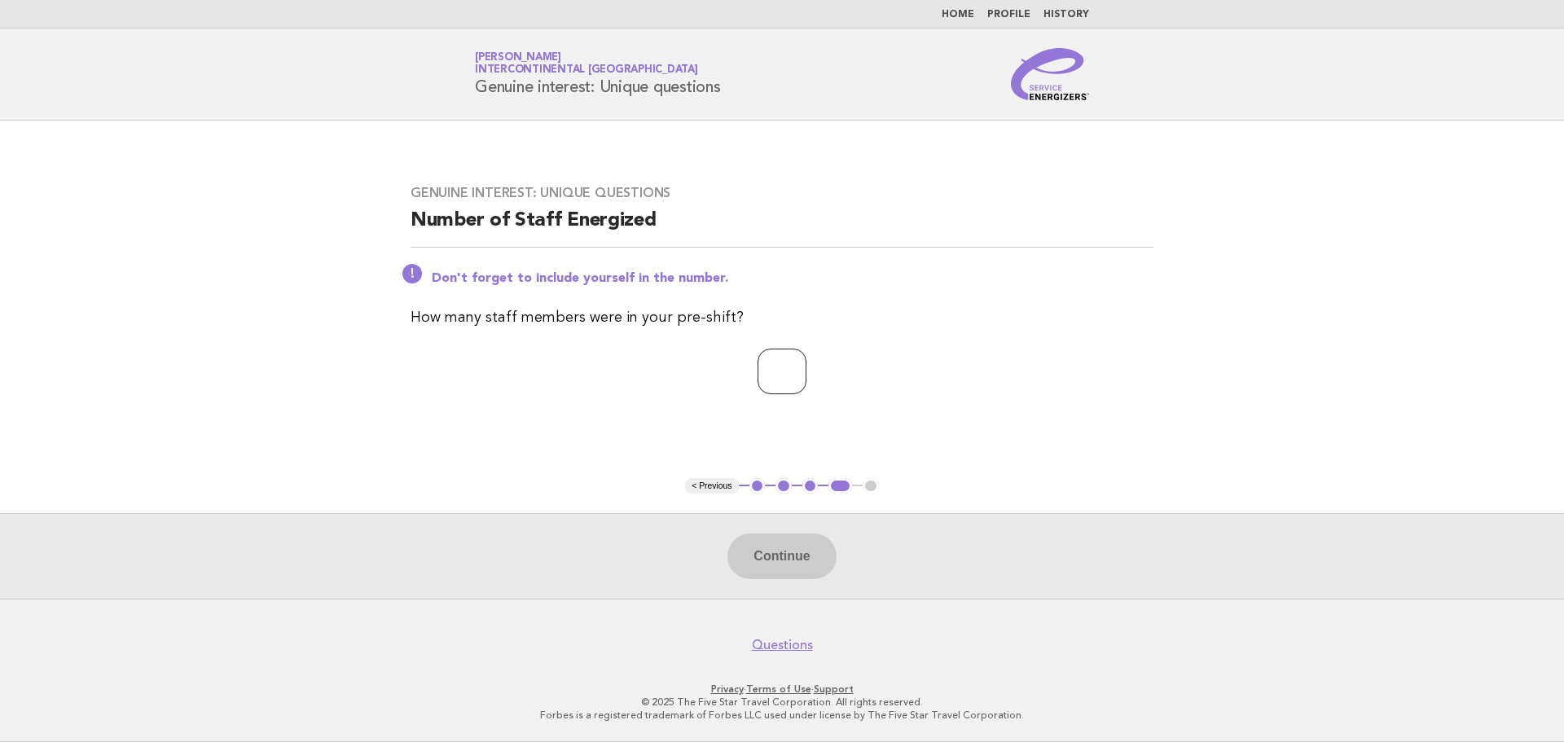
click at [776, 384] on input "number" at bounding box center [782, 372] width 49 height 46
type input "**"
click at [758, 538] on button "Continue" at bounding box center [781, 557] width 108 height 46
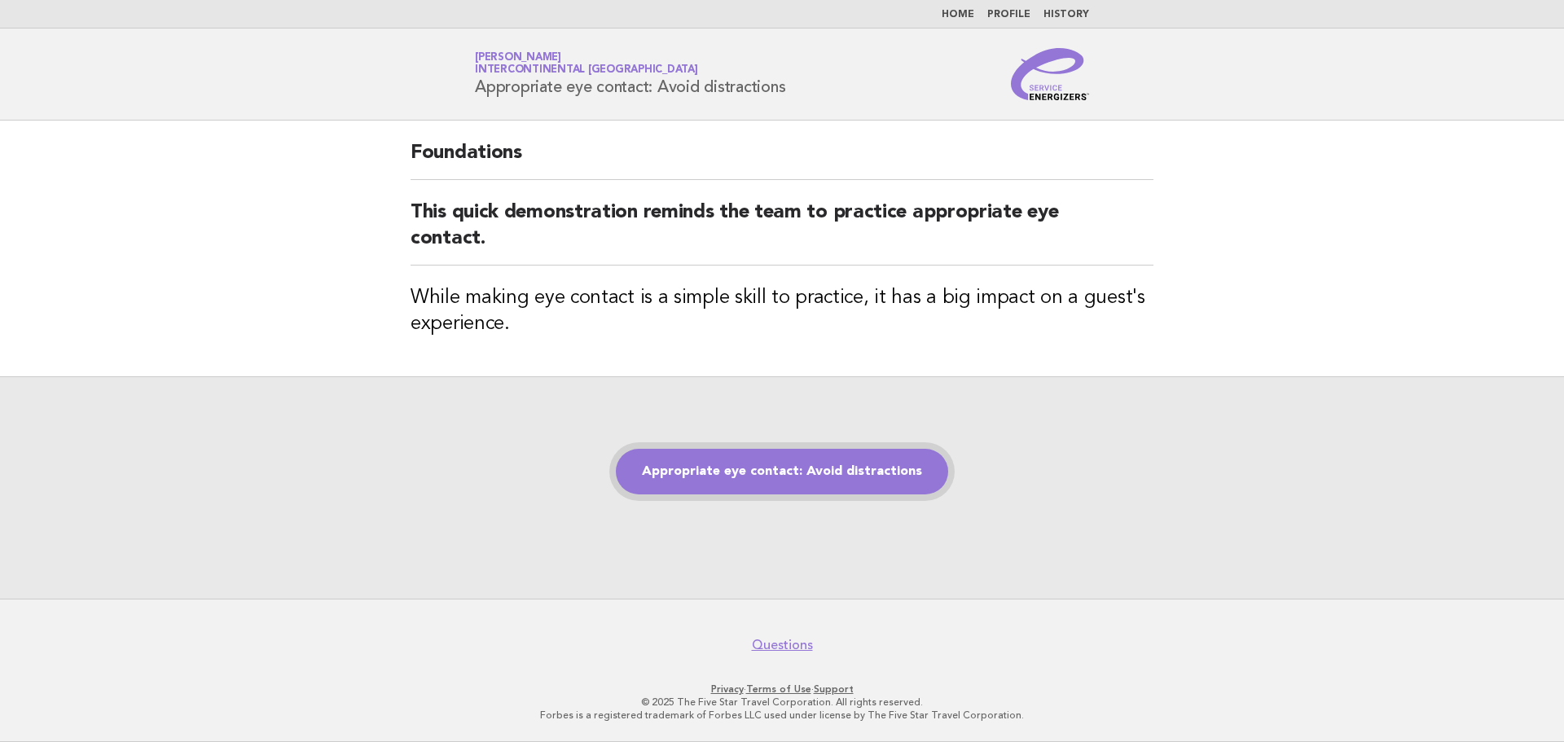
click at [910, 466] on link "Appropriate eye contact: Avoid distractions" at bounding box center [782, 472] width 332 height 46
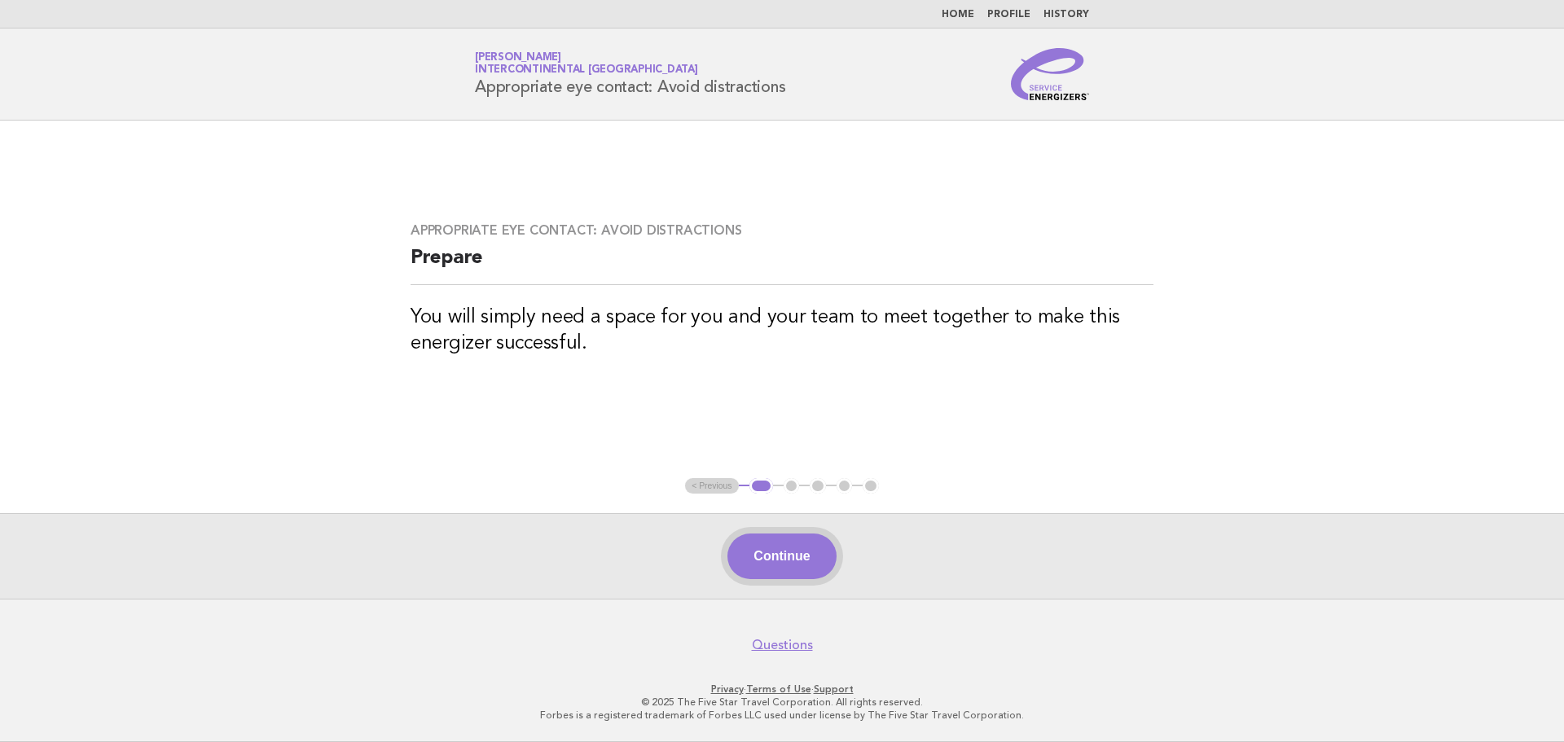
click at [810, 562] on button "Continue" at bounding box center [781, 557] width 108 height 46
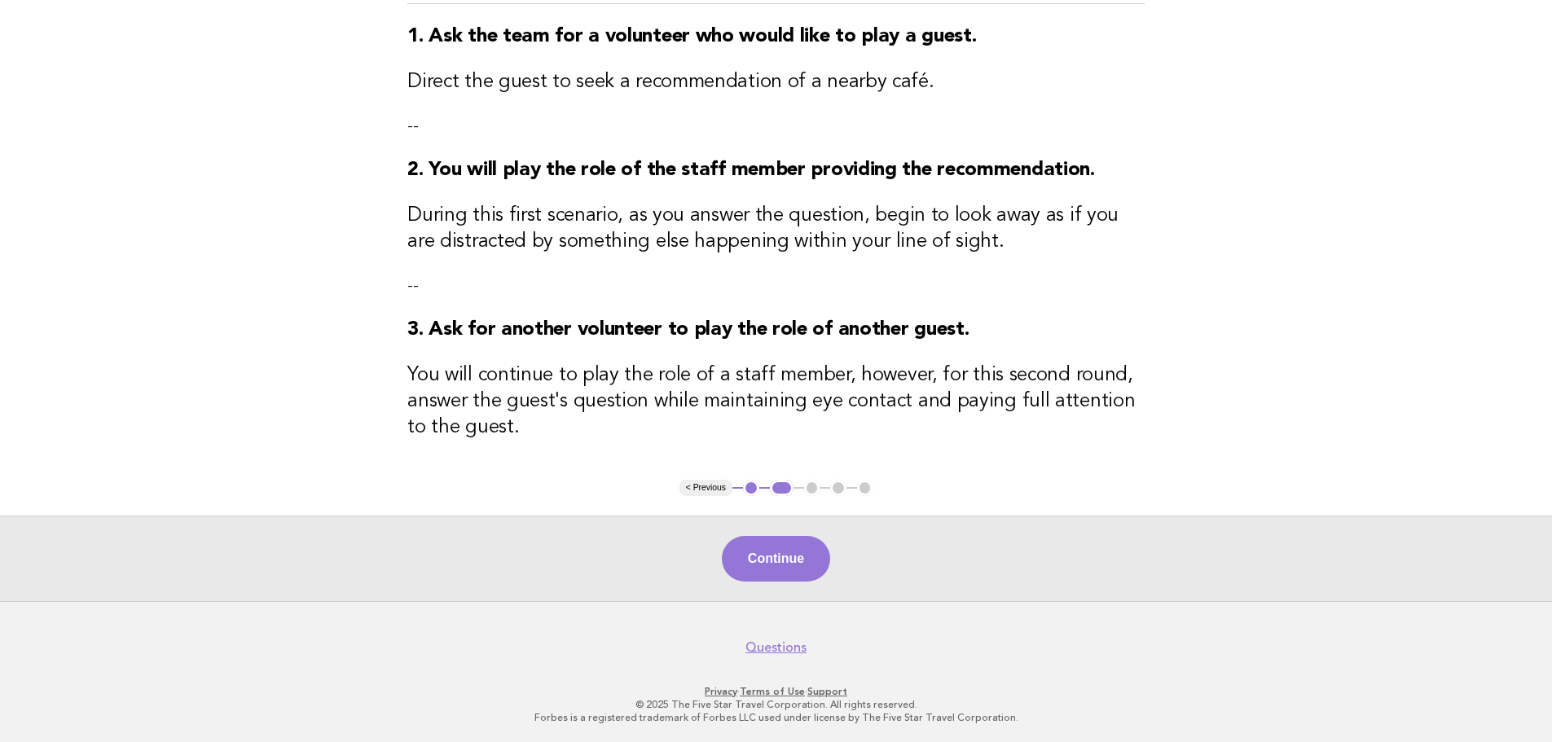
scroll to position [203, 0]
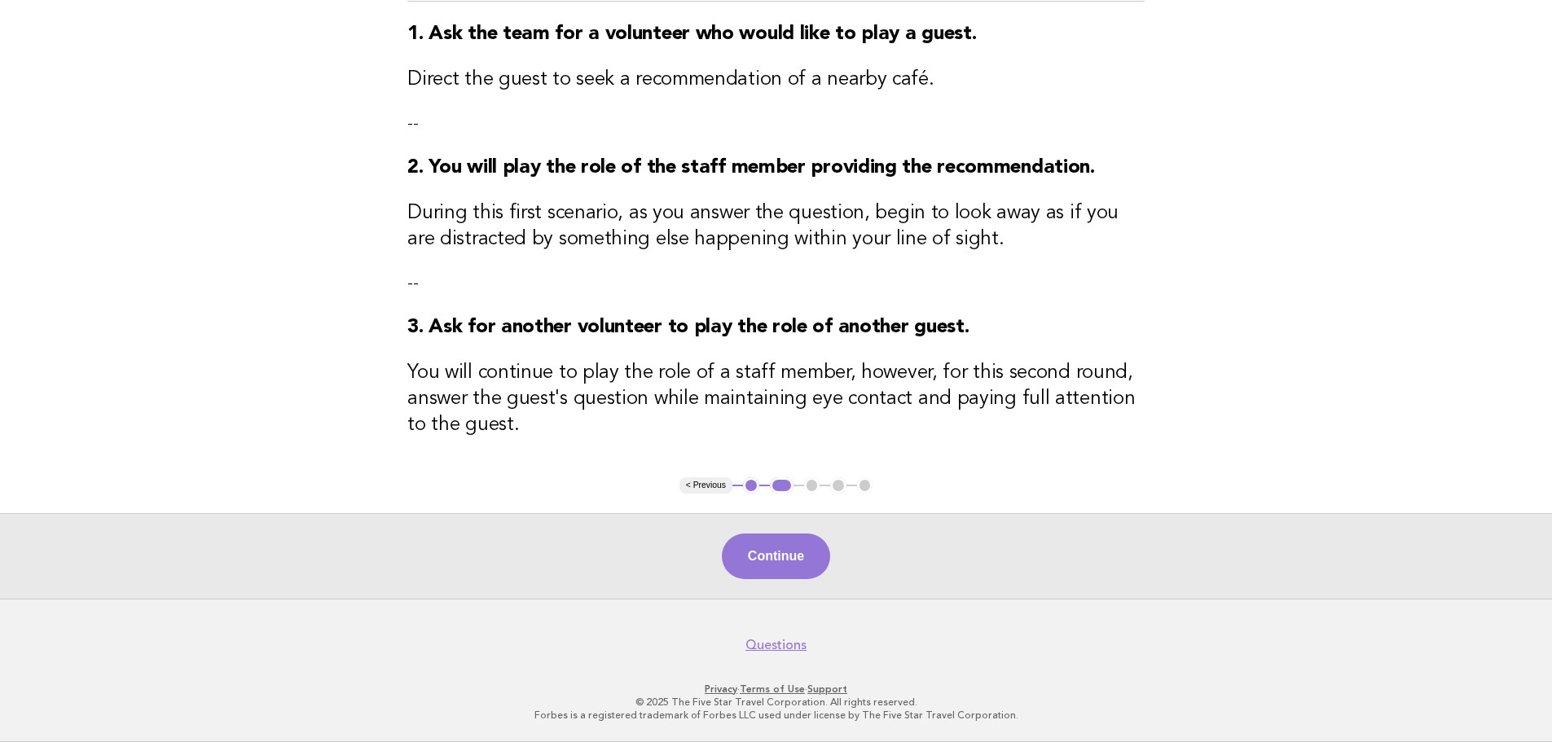
click at [832, 541] on div "Continue" at bounding box center [776, 556] width 1552 height 86
click at [824, 547] on button "Continue" at bounding box center [776, 557] width 108 height 46
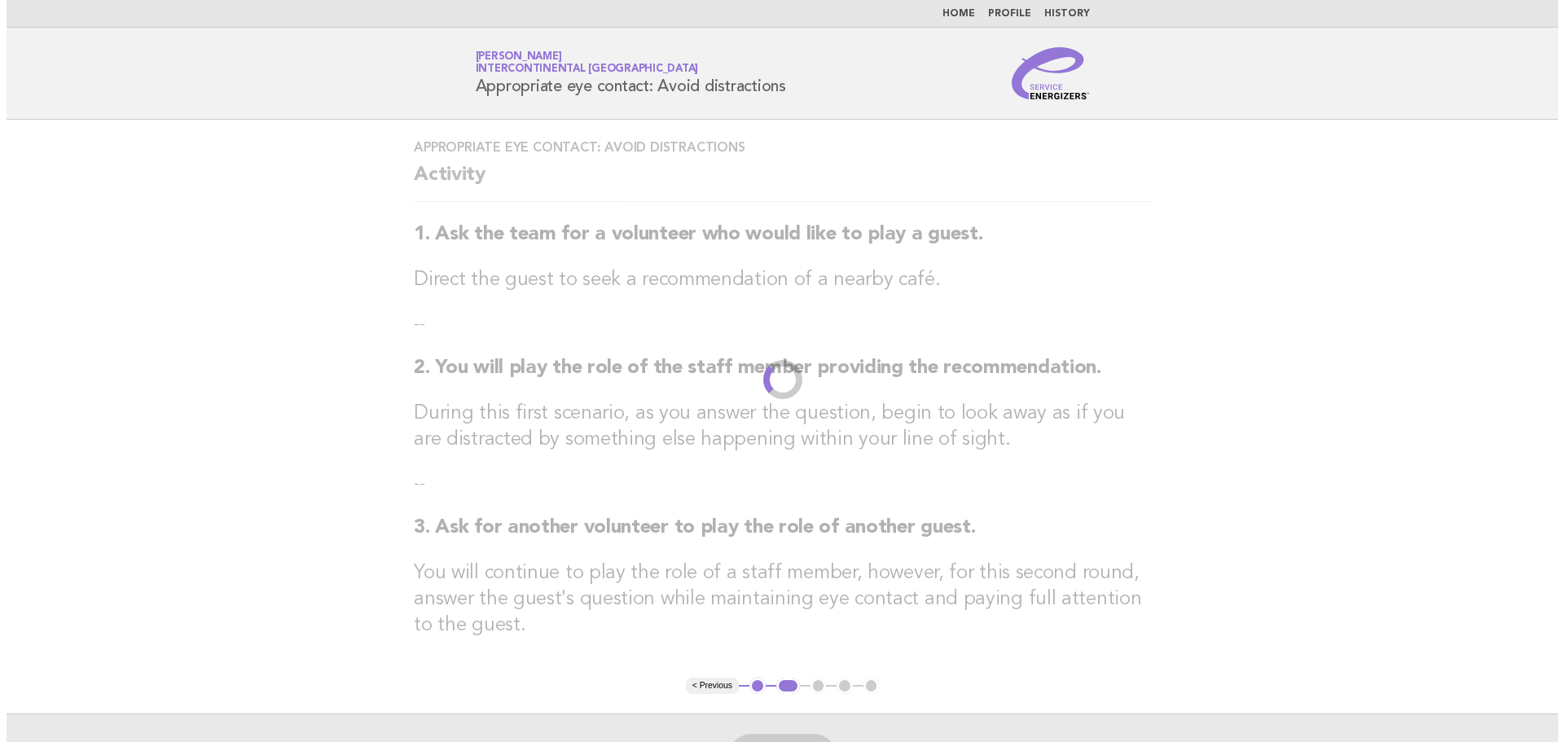
scroll to position [0, 0]
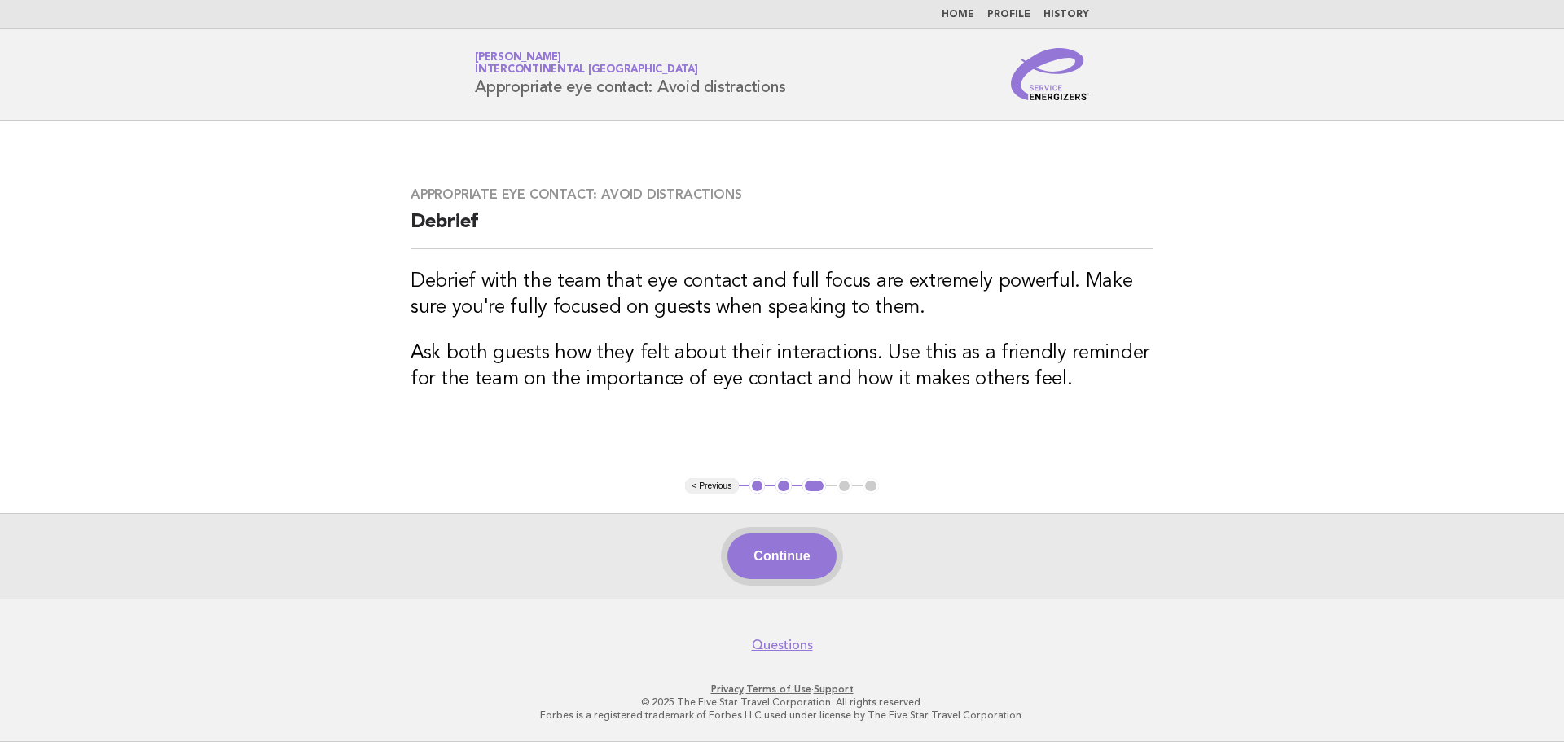
click at [791, 550] on button "Continue" at bounding box center [781, 557] width 108 height 46
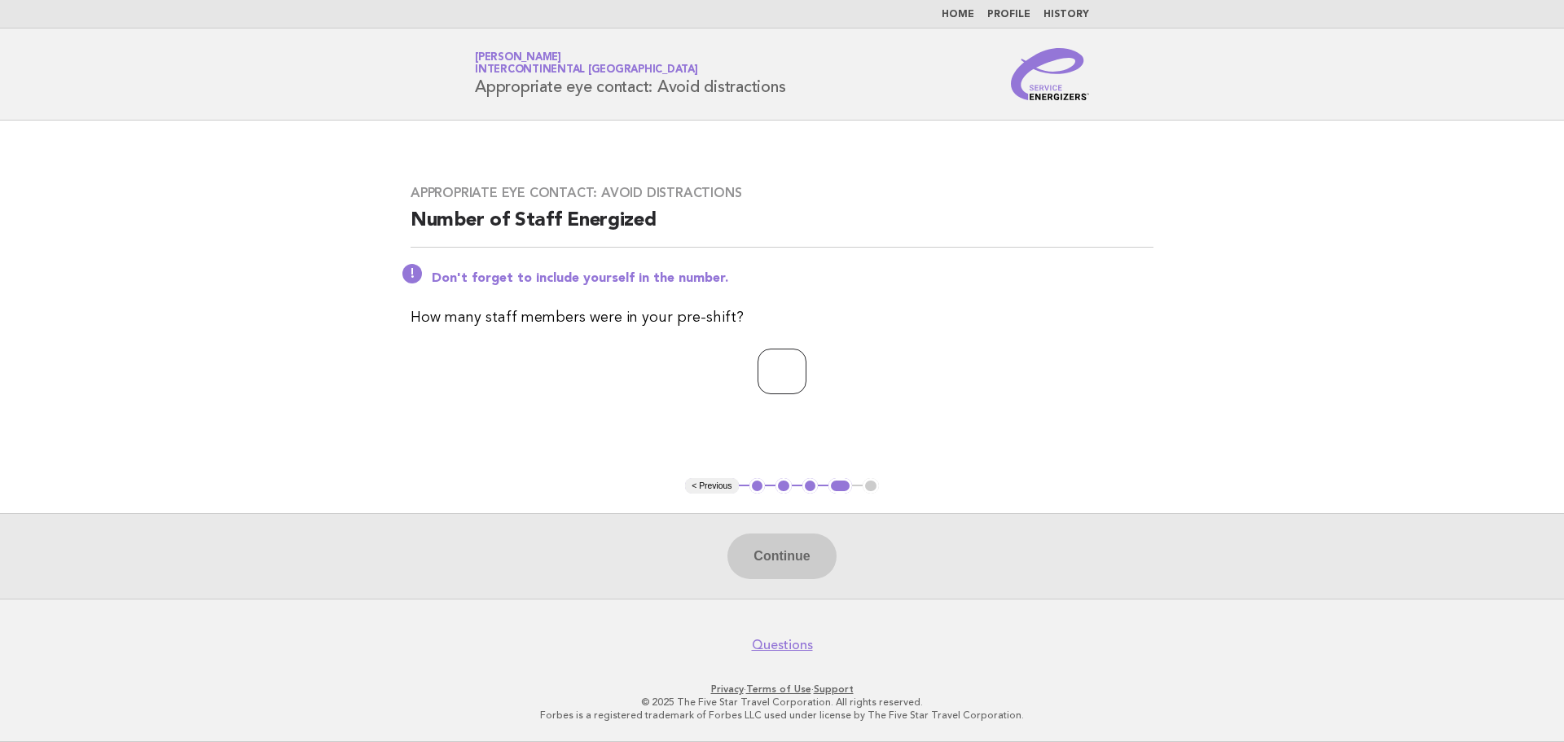
click at [758, 363] on input "number" at bounding box center [782, 372] width 49 height 46
type input "*"
click at [749, 547] on button "Continue" at bounding box center [781, 557] width 108 height 46
